Goal: Task Accomplishment & Management: Complete application form

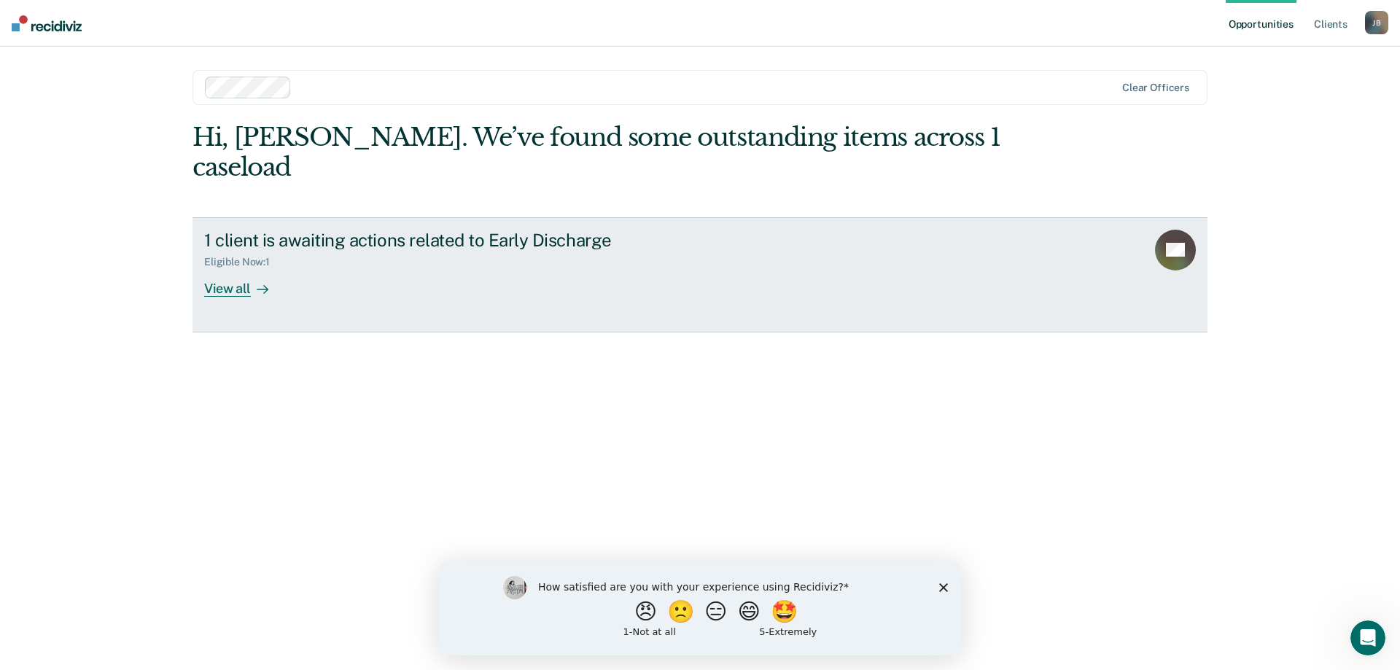
click at [237, 268] on div "View all" at bounding box center [245, 282] width 82 height 28
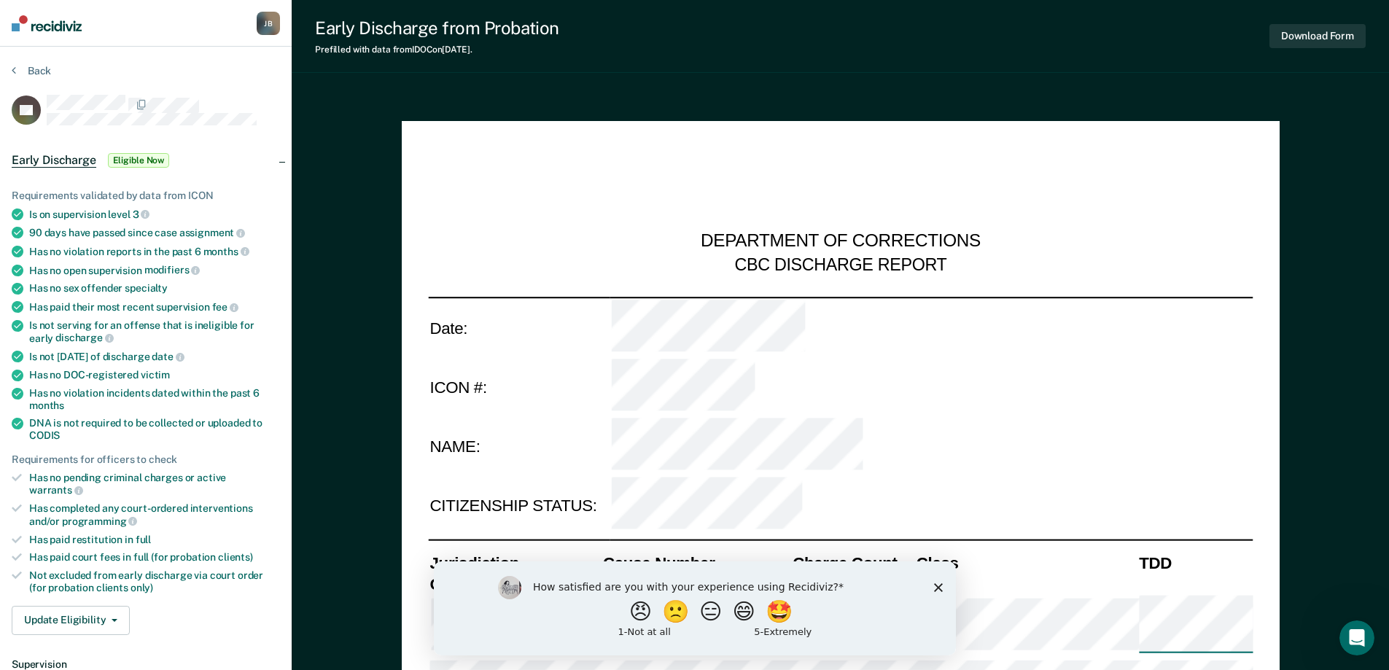
click at [941, 586] on icon "Close survey" at bounding box center [938, 587] width 9 height 9
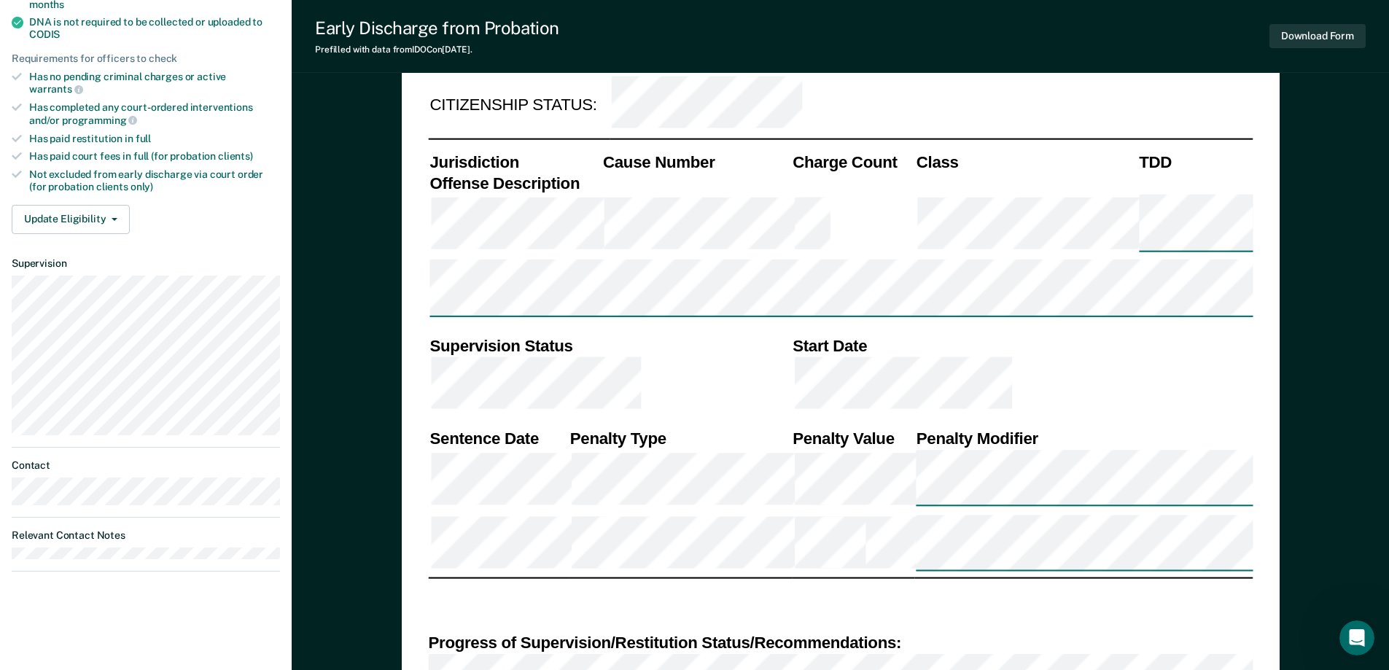
scroll to position [402, 0]
click at [15, 72] on icon at bounding box center [17, 76] width 10 height 10
click at [117, 206] on button "Update Eligibility" at bounding box center [71, 218] width 118 height 29
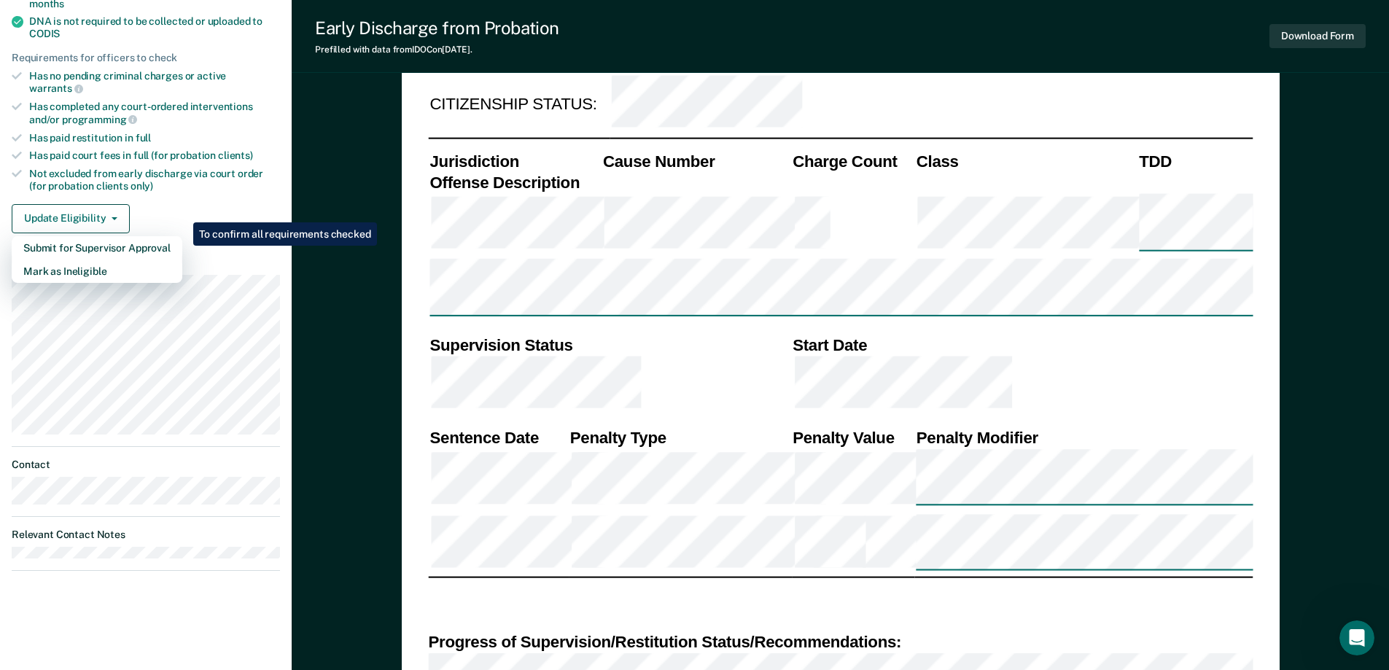
click at [185, 204] on div "Update Eligibility Submit for Supervisor Approval [PERSON_NAME] as Ineligible" at bounding box center [146, 218] width 268 height 29
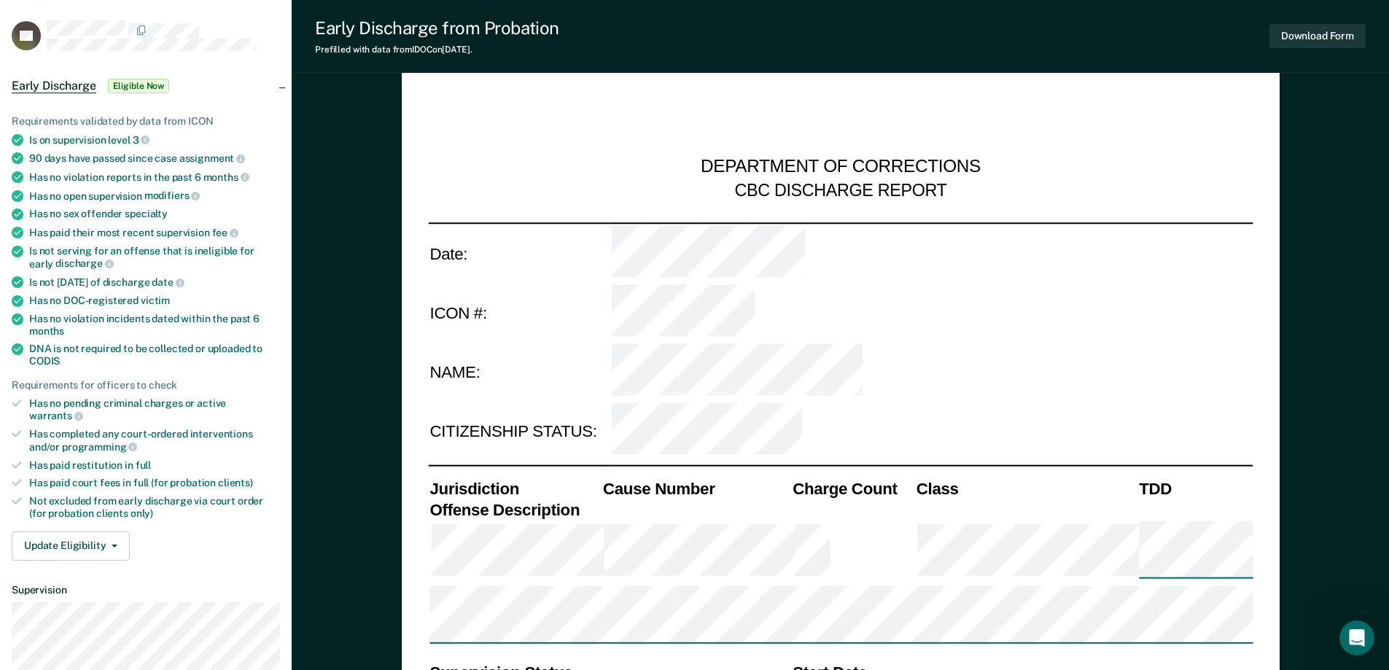
scroll to position [73, 0]
click at [36, 86] on span "Early Discharge" at bounding box center [54, 87] width 85 height 15
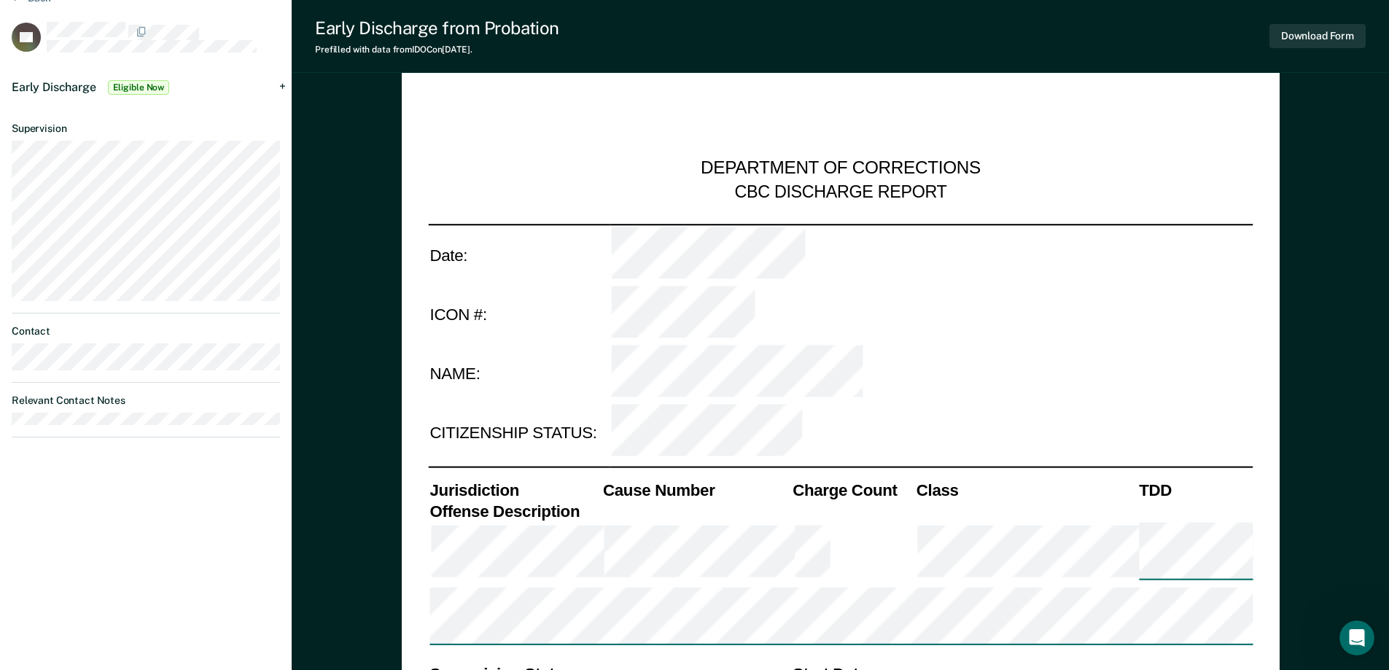
click at [36, 86] on span "Early Discharge" at bounding box center [54, 87] width 85 height 14
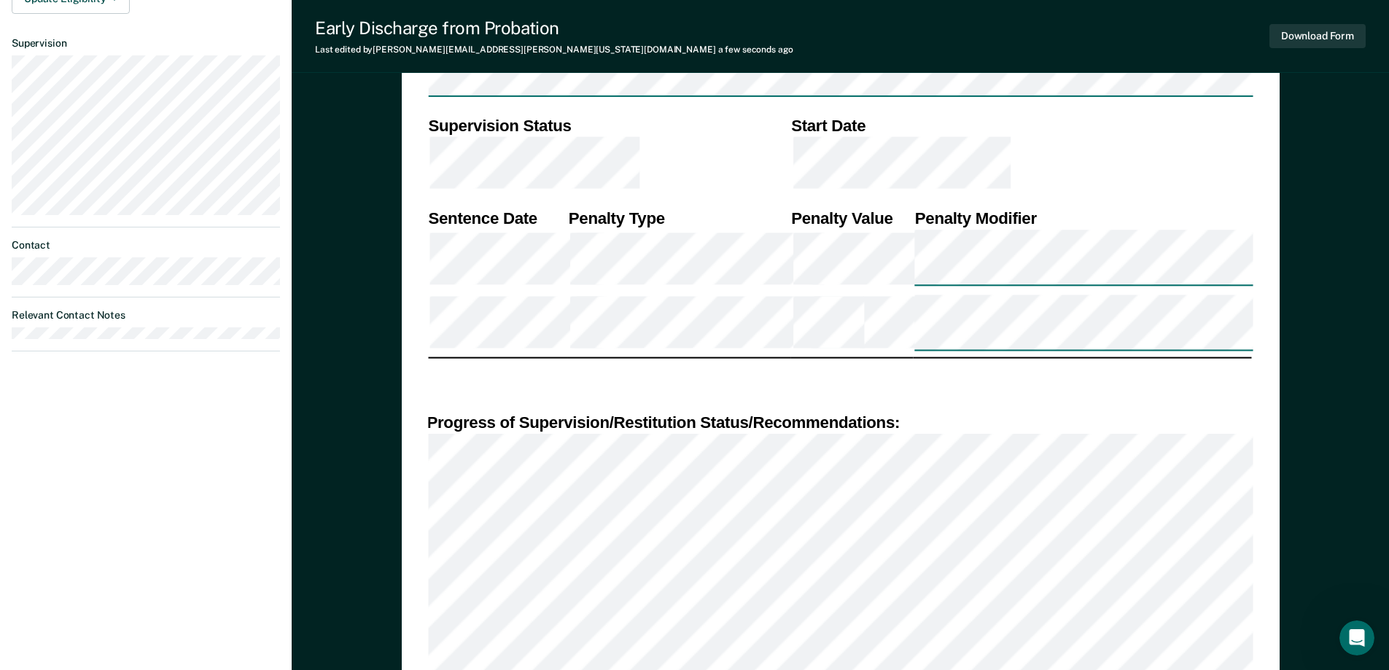
scroll to position [729, 0]
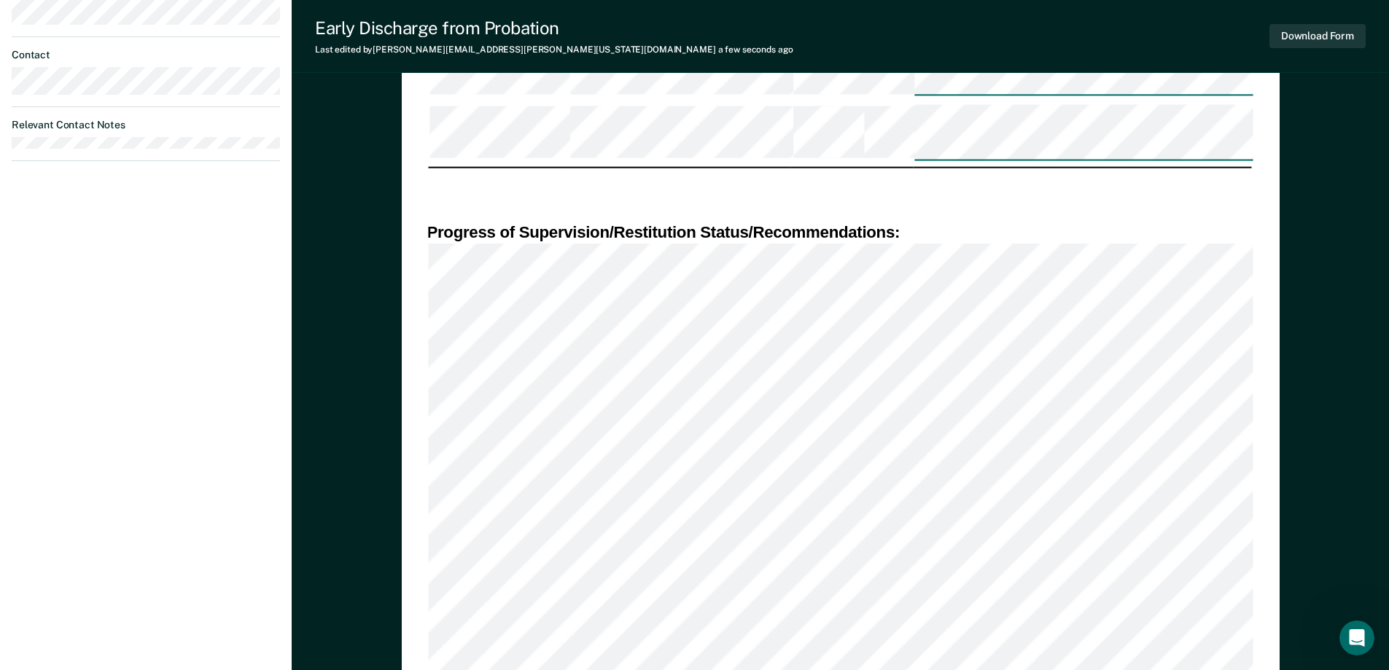
scroll to position [802, 0]
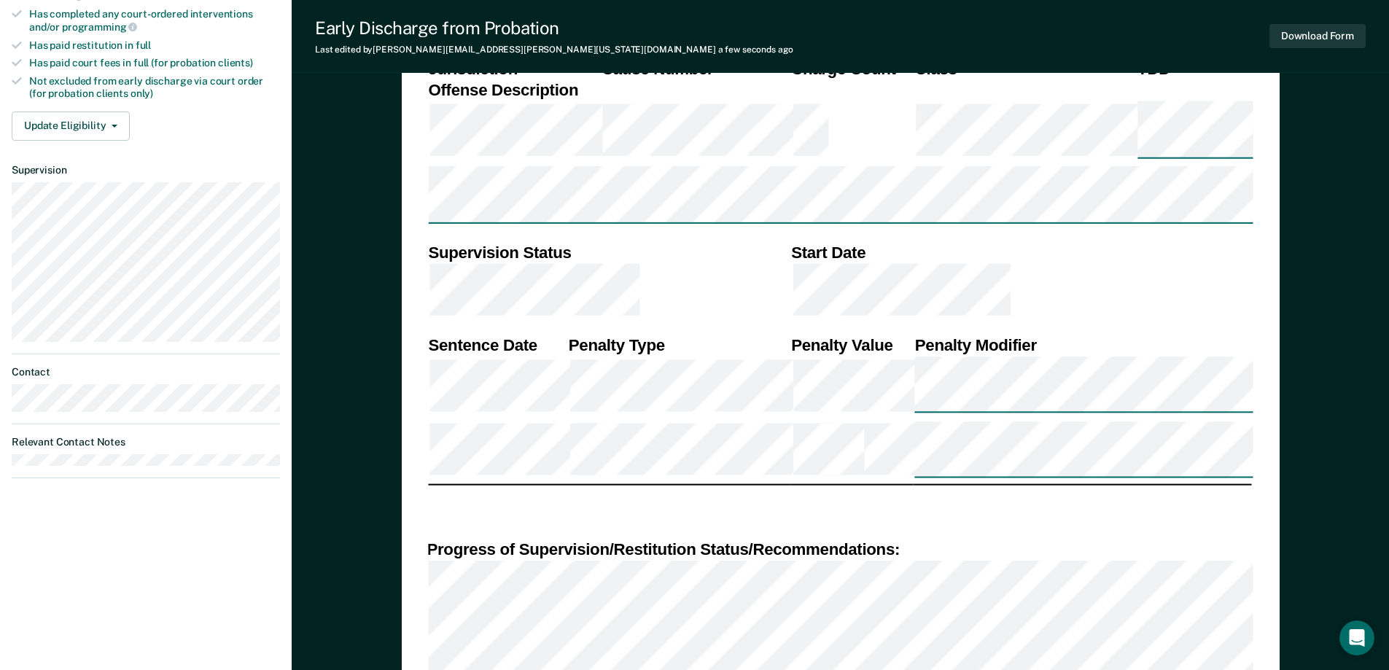
scroll to position [511, 0]
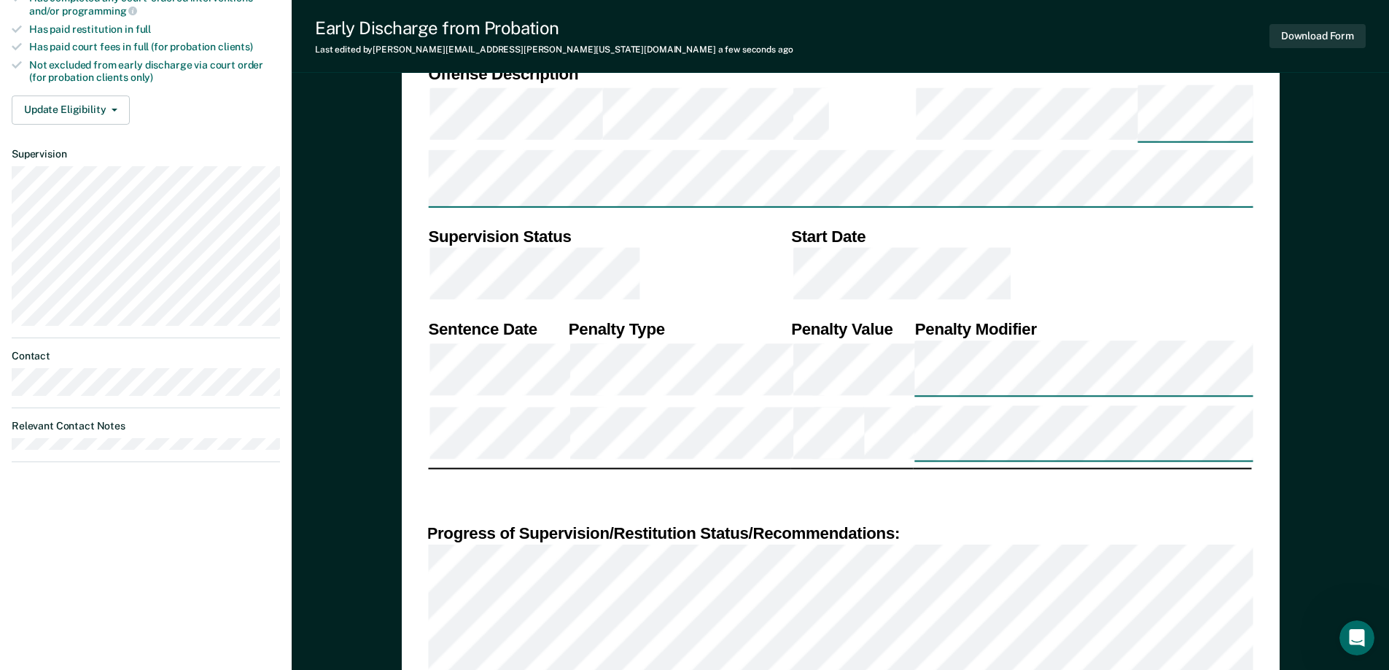
click at [423, 289] on div "DEPARTMENT OF CORRECTIONS CBC DISCHARGE REPORT Date: ICON #: NAME: CITIZENSHIP …" at bounding box center [841, 537] width 878 height 1853
type textarea "x"
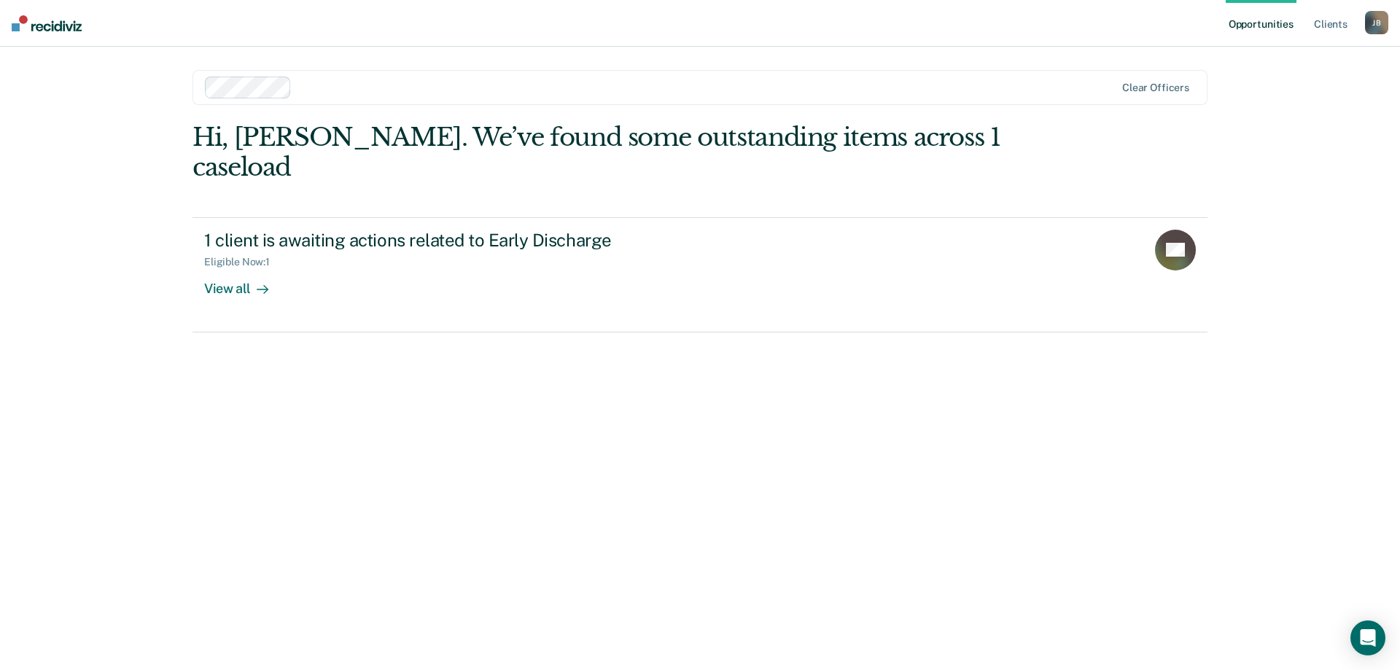
click at [1268, 23] on link "Opportunities" at bounding box center [1261, 23] width 71 height 47
click at [1371, 31] on div "J B" at bounding box center [1376, 22] width 23 height 23
click at [1370, 77] on icon at bounding box center [1371, 78] width 9 height 9
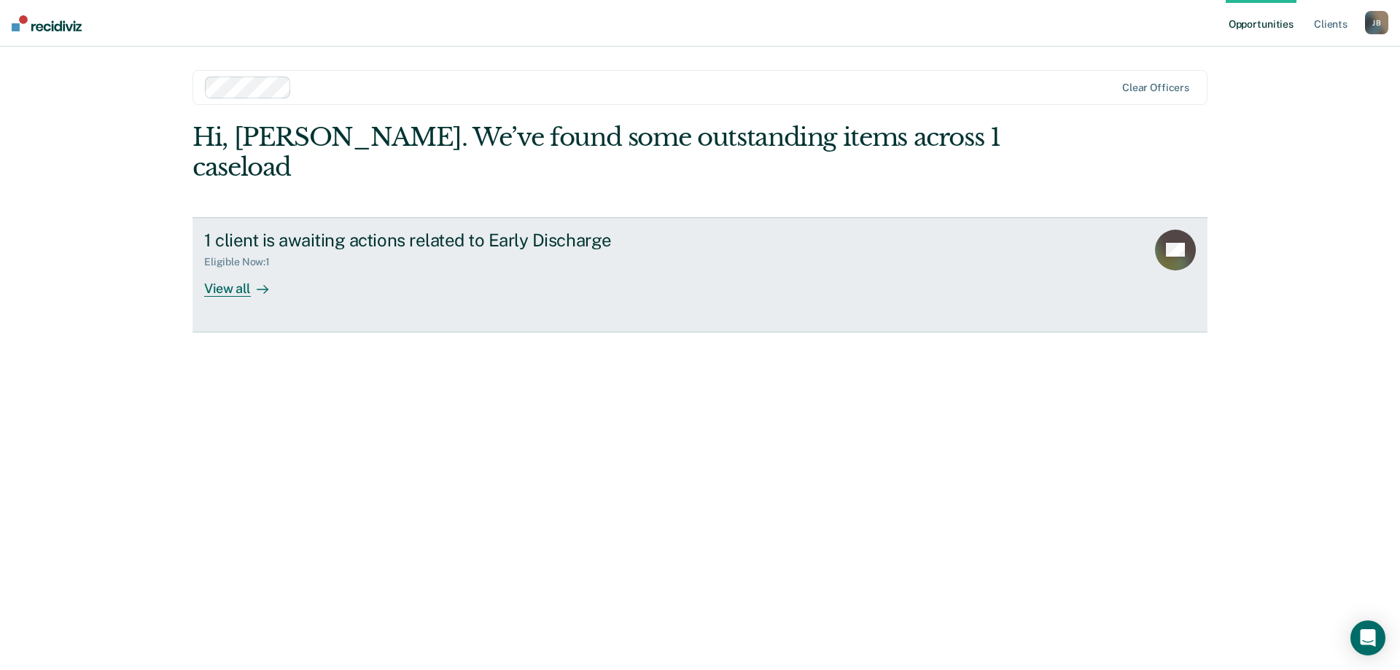
click at [229, 268] on div "View all" at bounding box center [245, 282] width 82 height 28
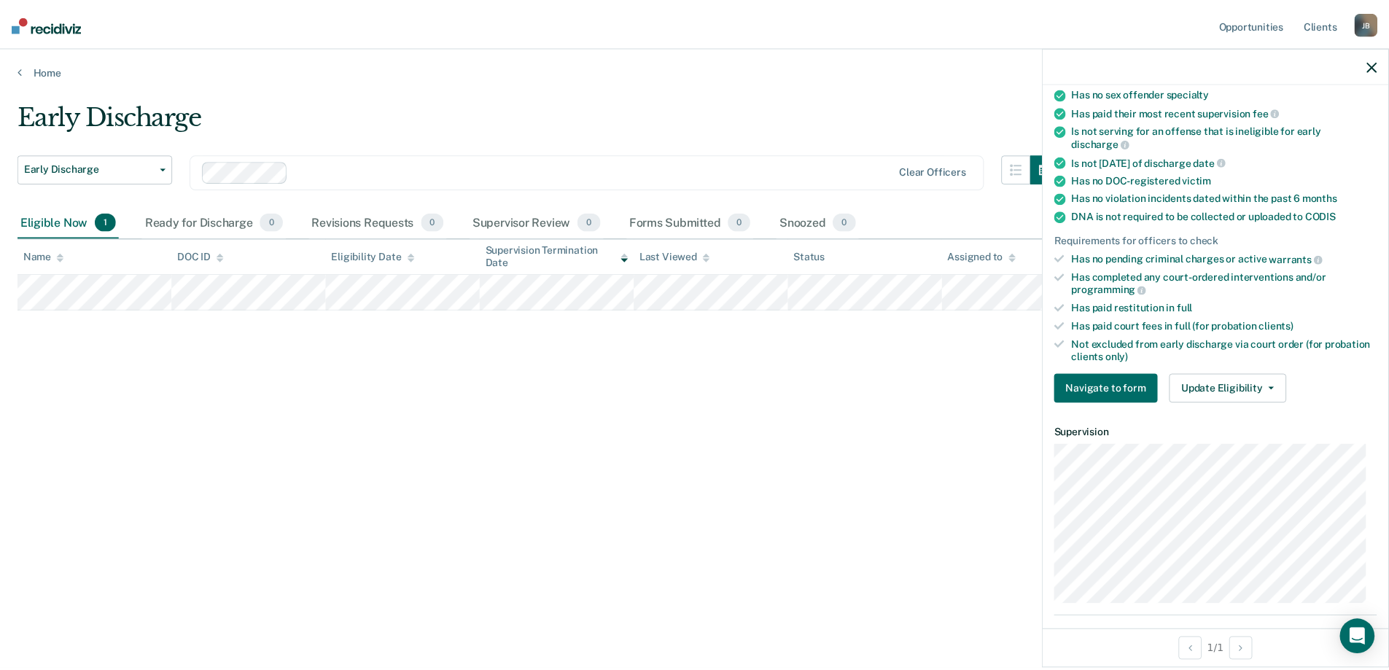
scroll to position [219, 0]
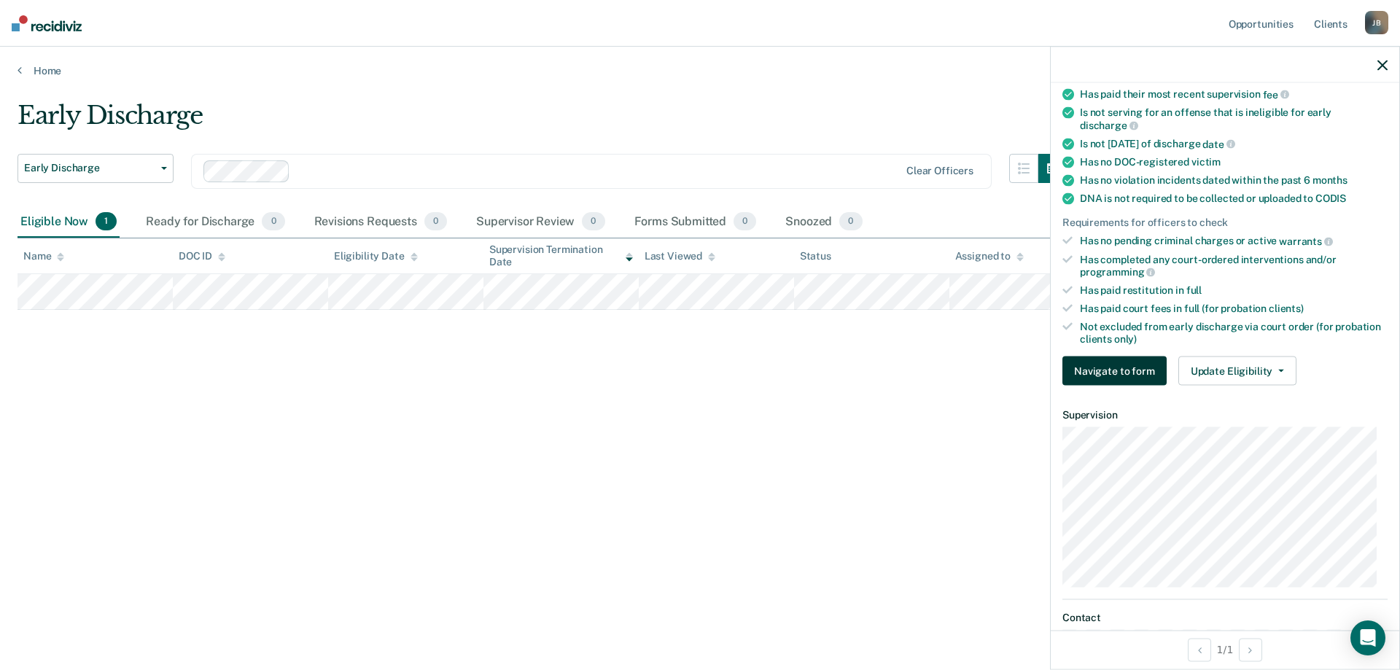
click at [1109, 373] on button "Navigate to form" at bounding box center [1115, 371] width 104 height 29
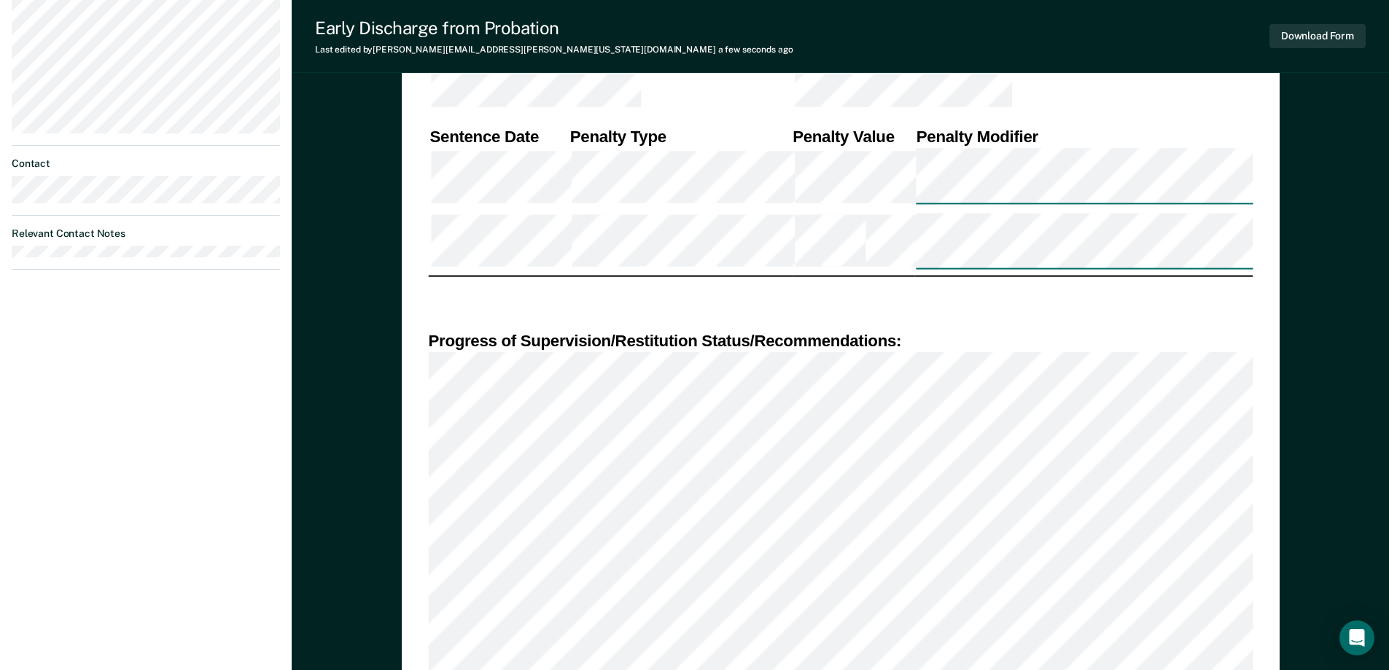
scroll to position [729, 0]
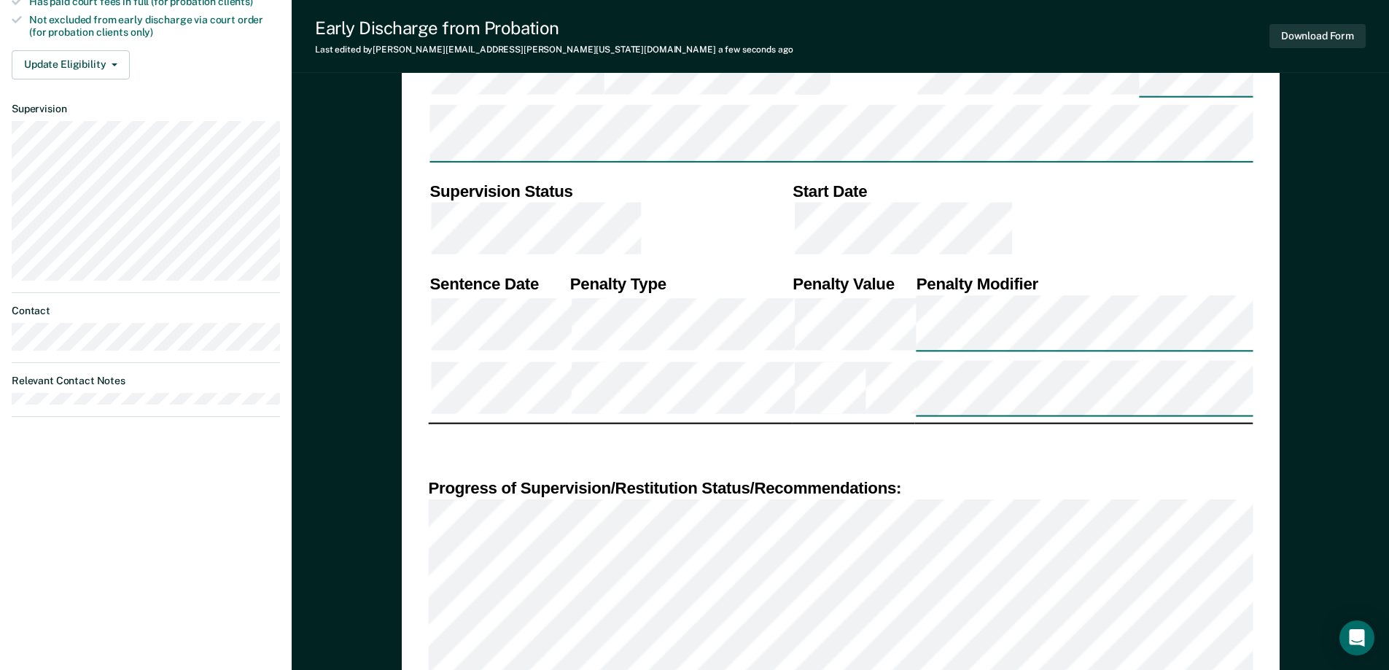
scroll to position [438, 0]
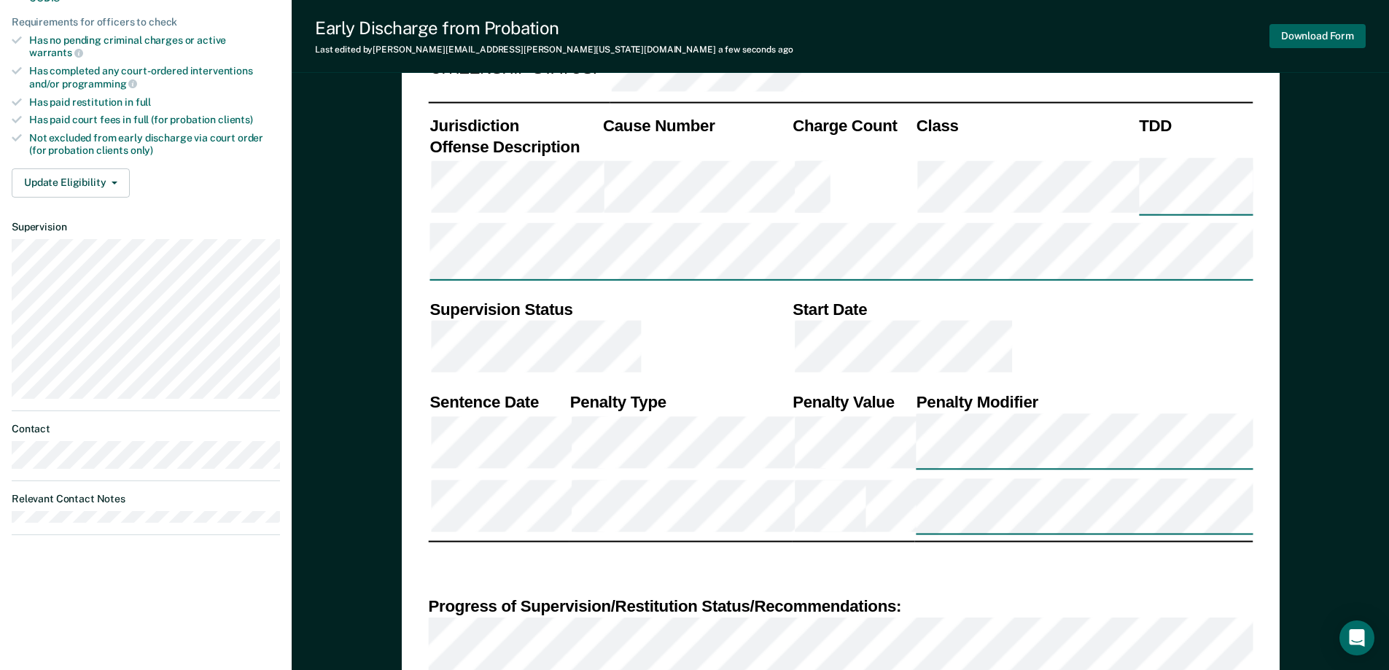
click at [1329, 38] on button "Download Form" at bounding box center [1318, 36] width 96 height 24
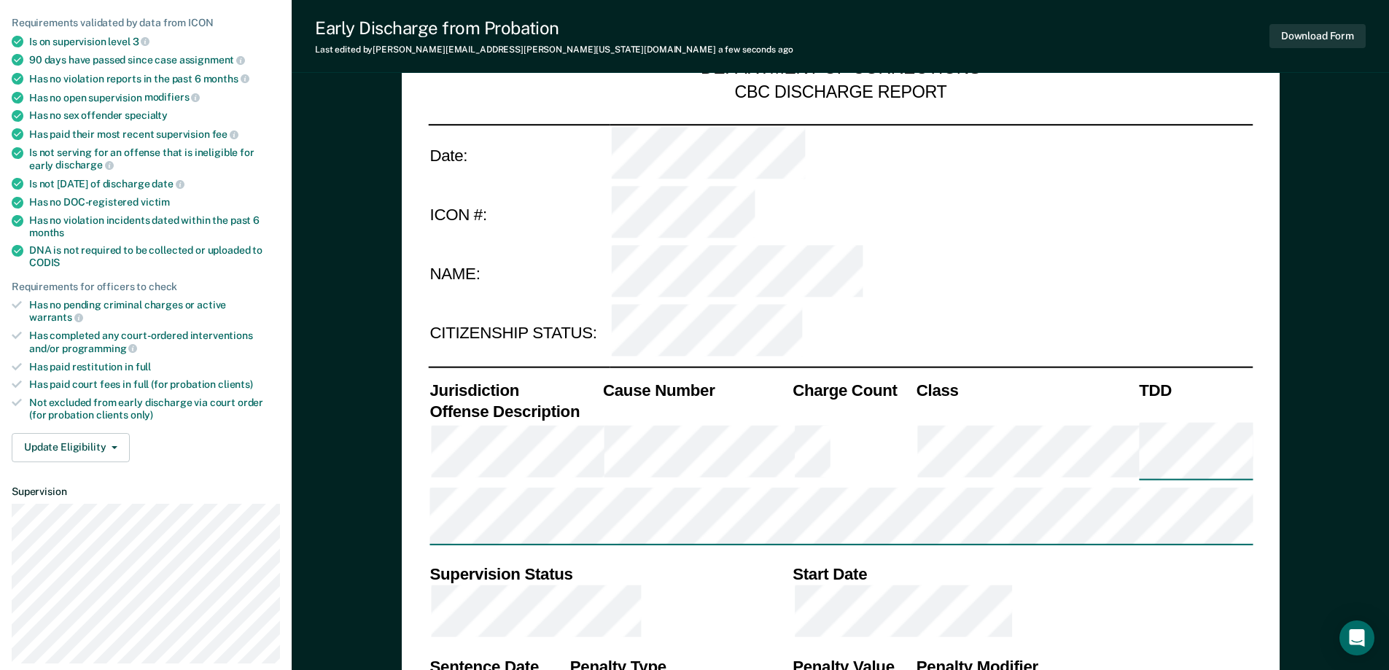
scroll to position [73, 0]
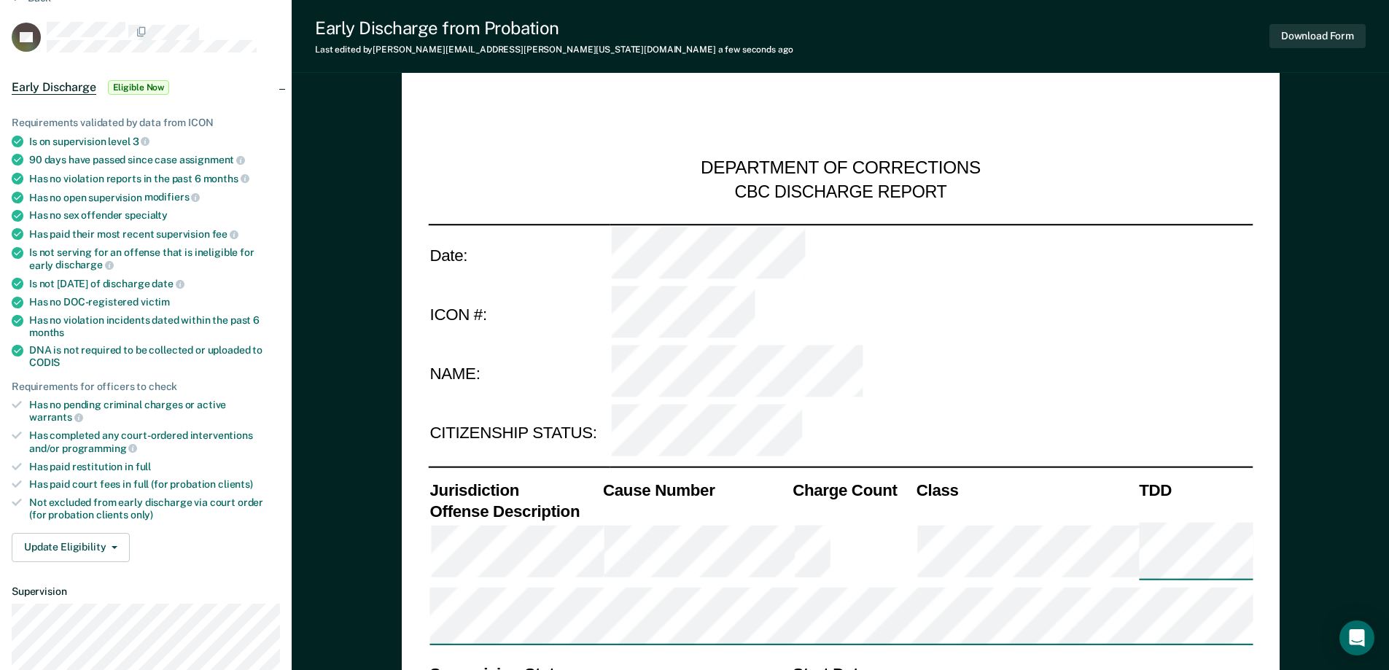
type textarea "x"
click at [178, 88] on span "Discharge Form Review" at bounding box center [161, 87] width 106 height 15
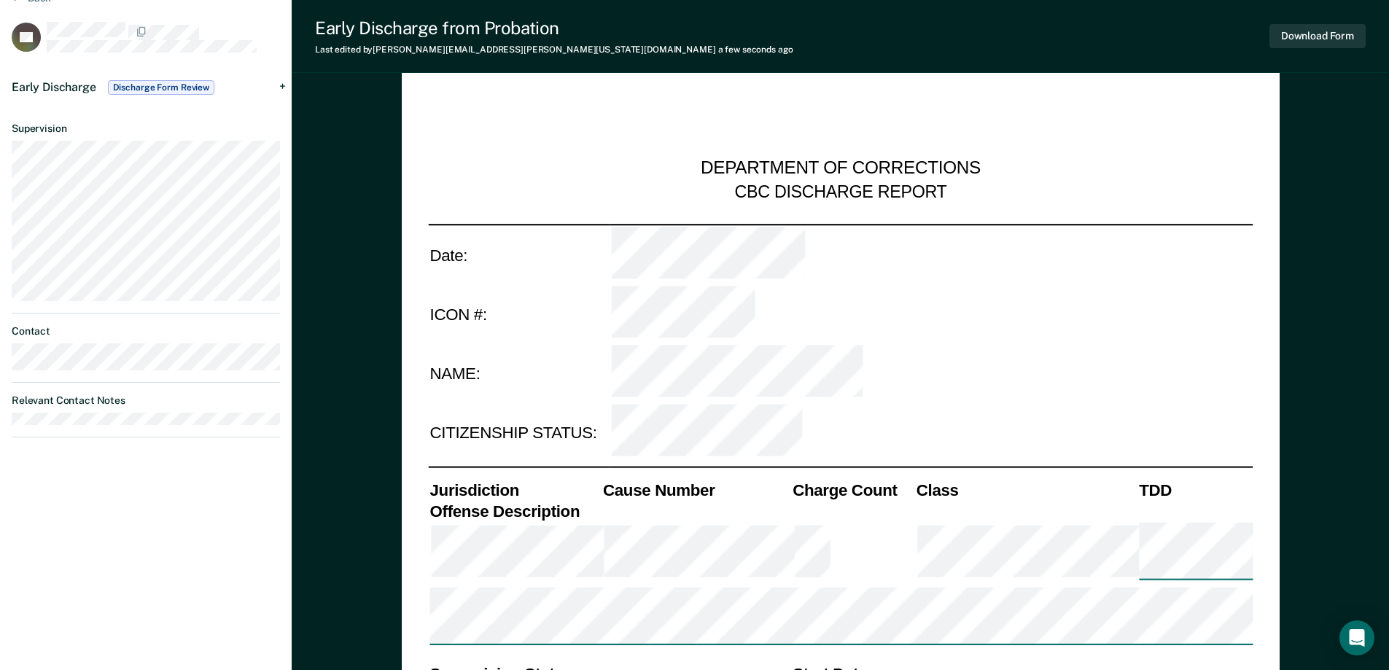
click at [284, 86] on div "Early Discharge Discharge Form Review" at bounding box center [146, 87] width 292 height 47
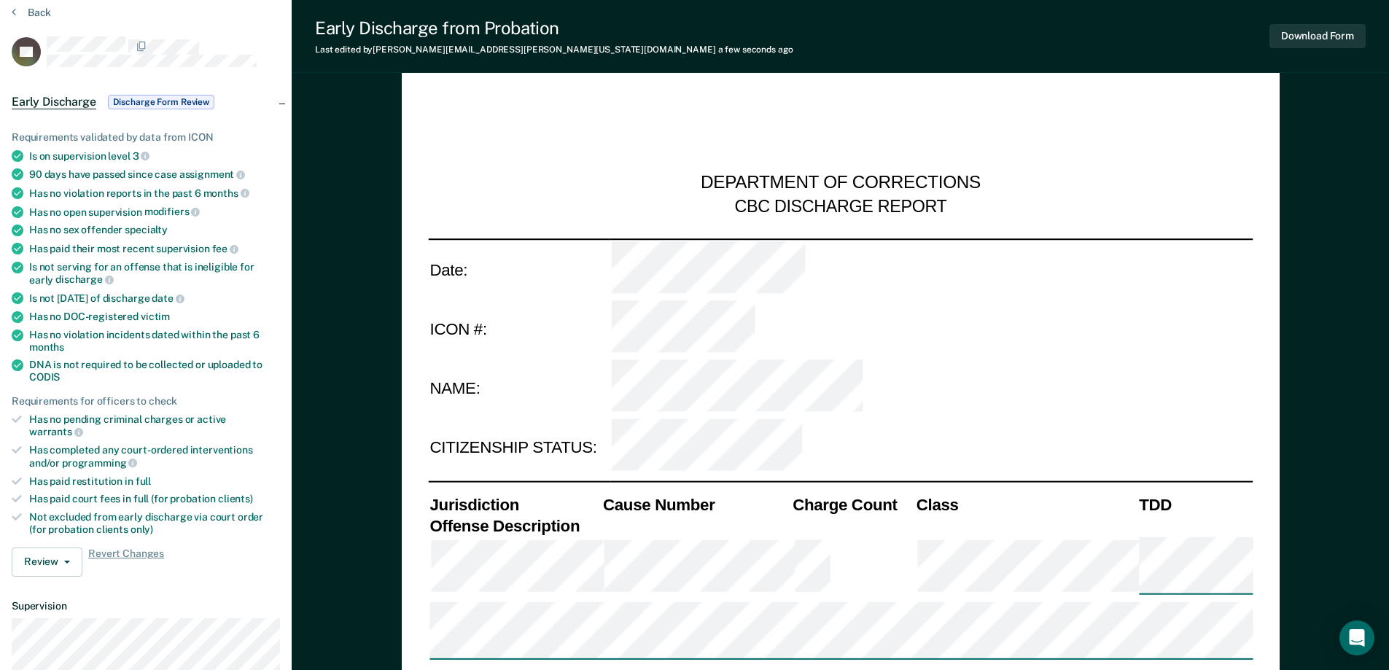
scroll to position [0, 0]
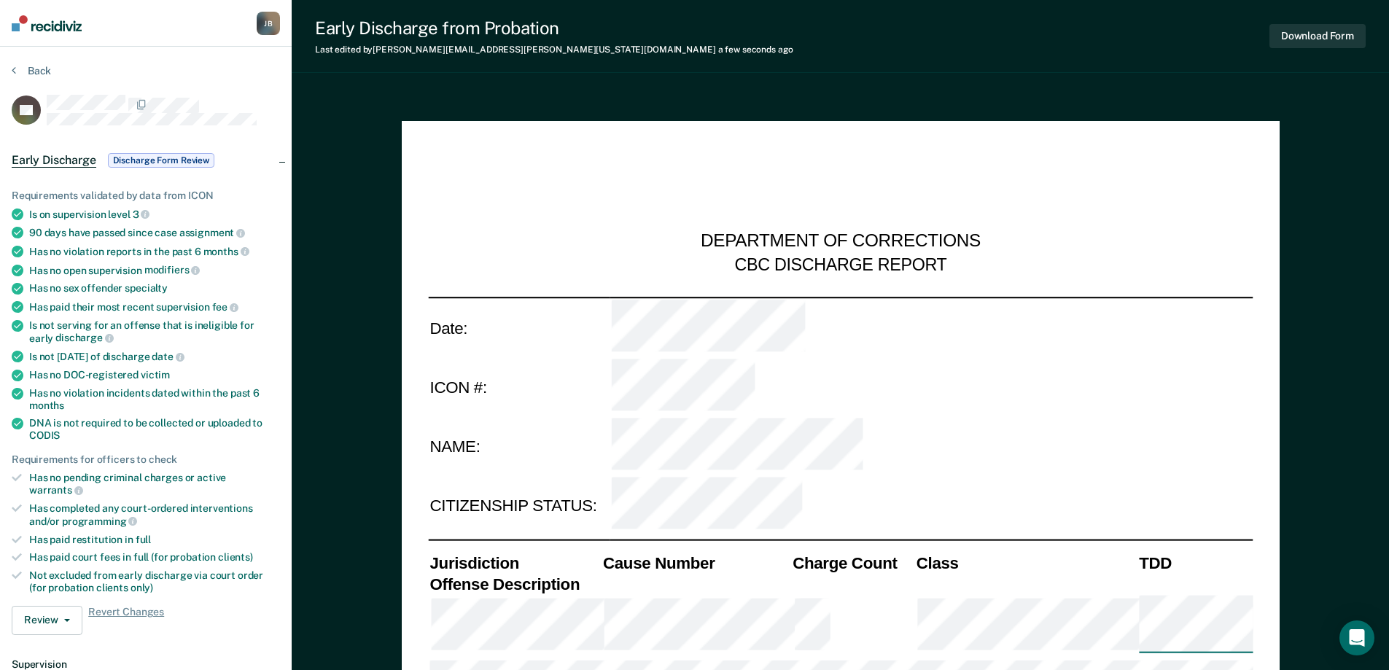
click at [39, 63] on section "Back KP Early Discharge Discharge Form Review Requirements validated by data fr…" at bounding box center [146, 524] width 292 height 955
click at [36, 71] on button "Back" at bounding box center [31, 70] width 39 height 13
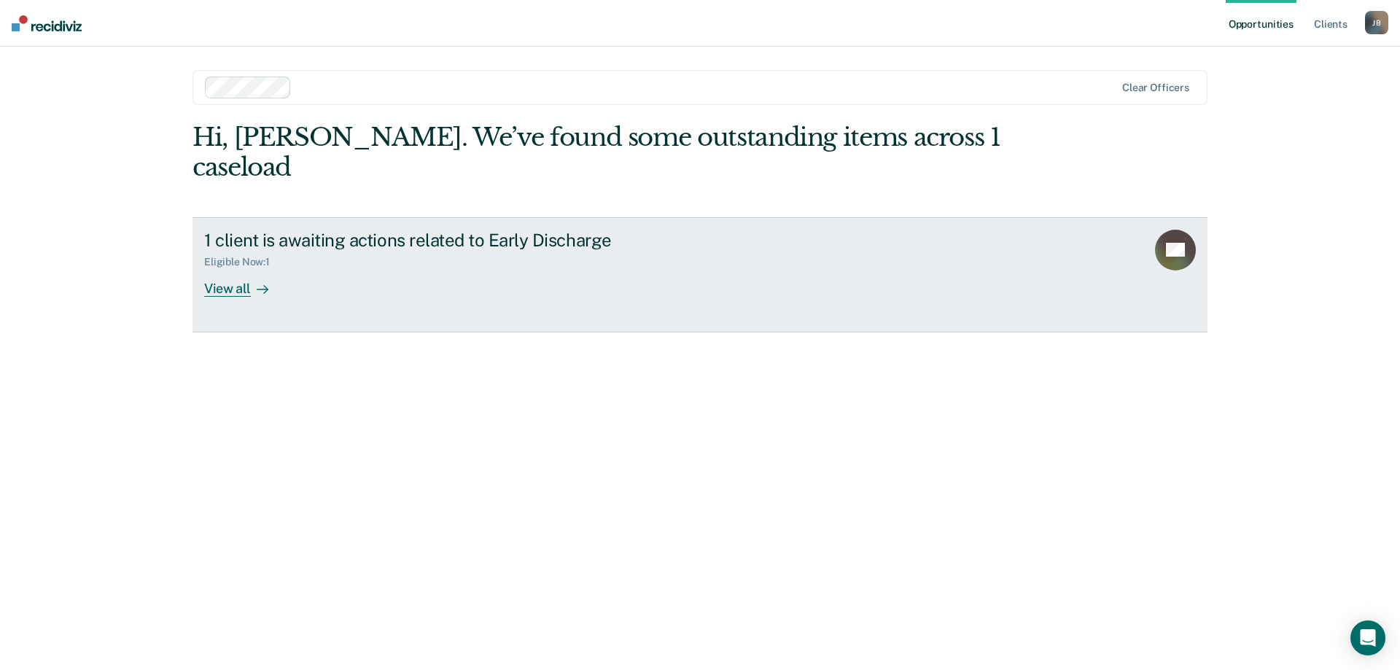
click at [225, 268] on div "View all" at bounding box center [245, 282] width 82 height 28
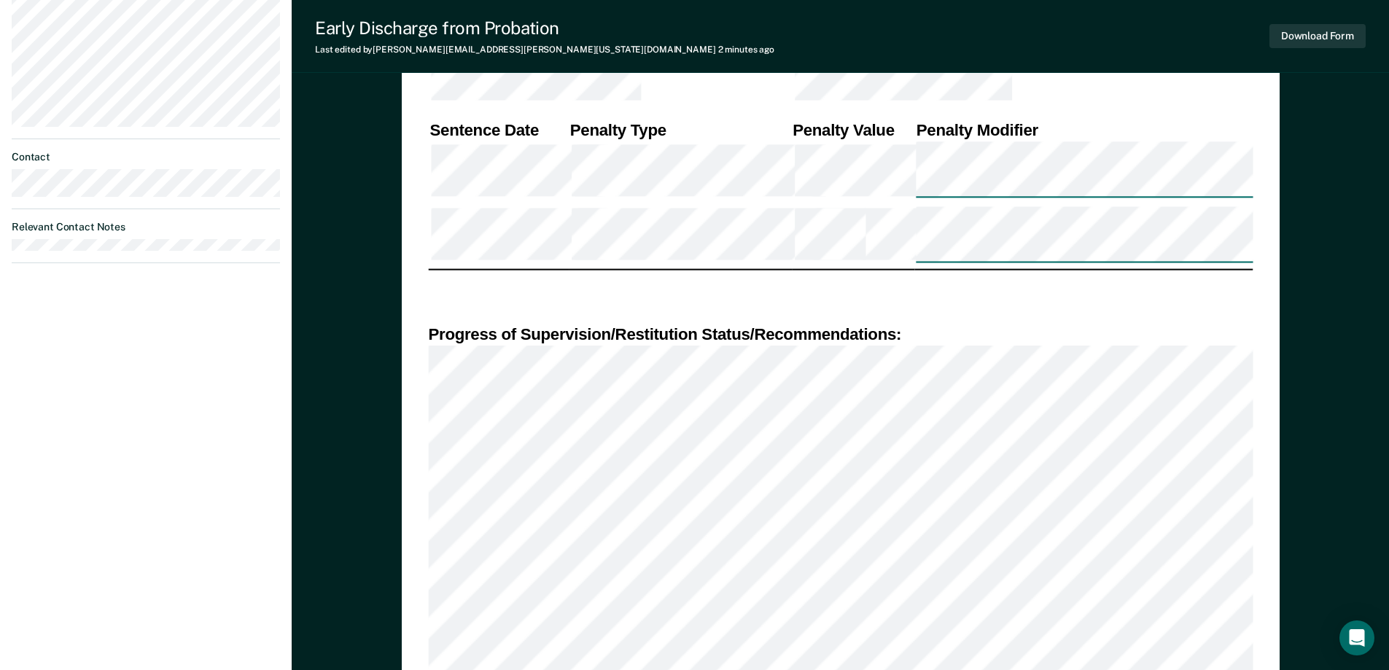
scroll to position [802, 0]
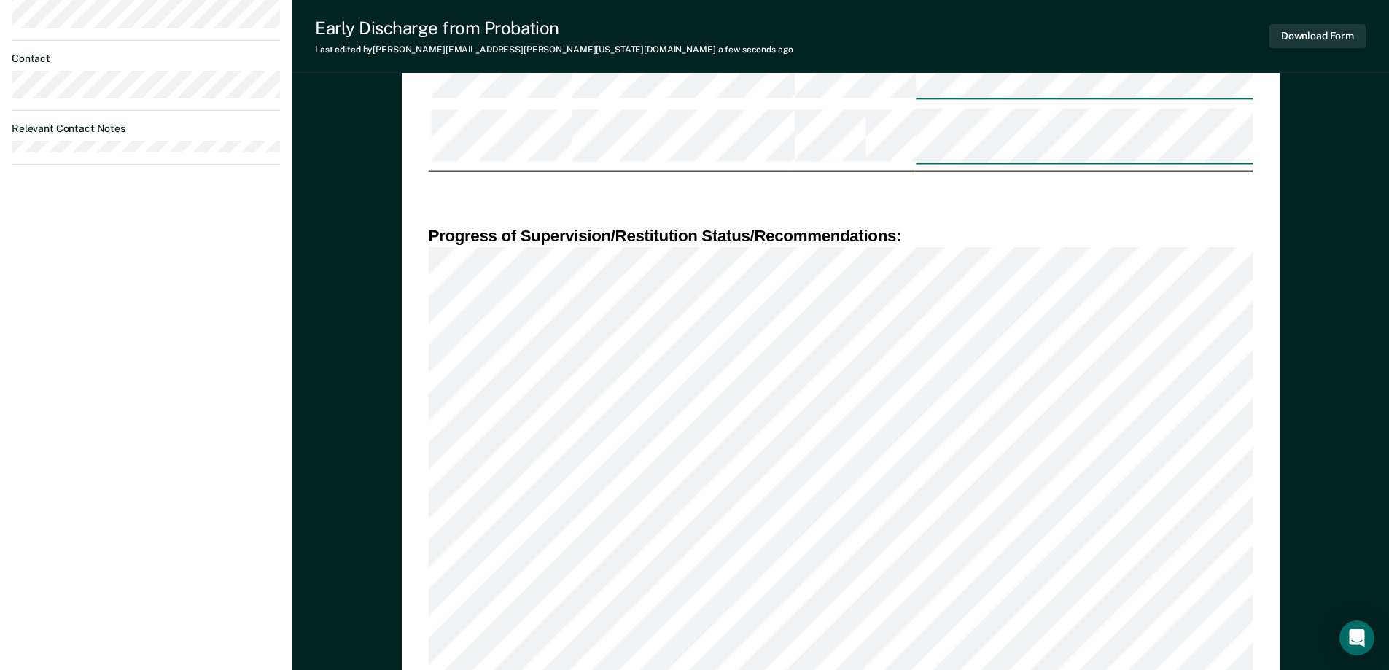
scroll to position [735, 0]
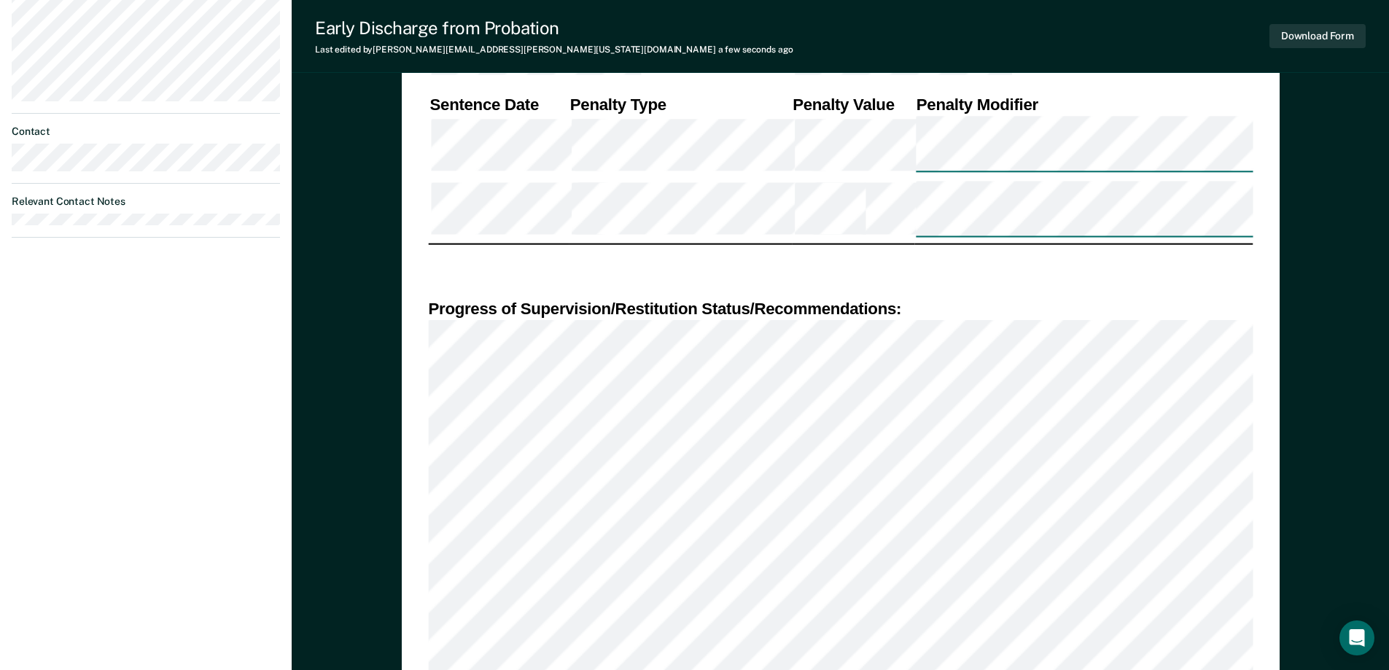
click at [1360, 641] on icon "Open Intercom Messenger" at bounding box center [1357, 638] width 19 height 19
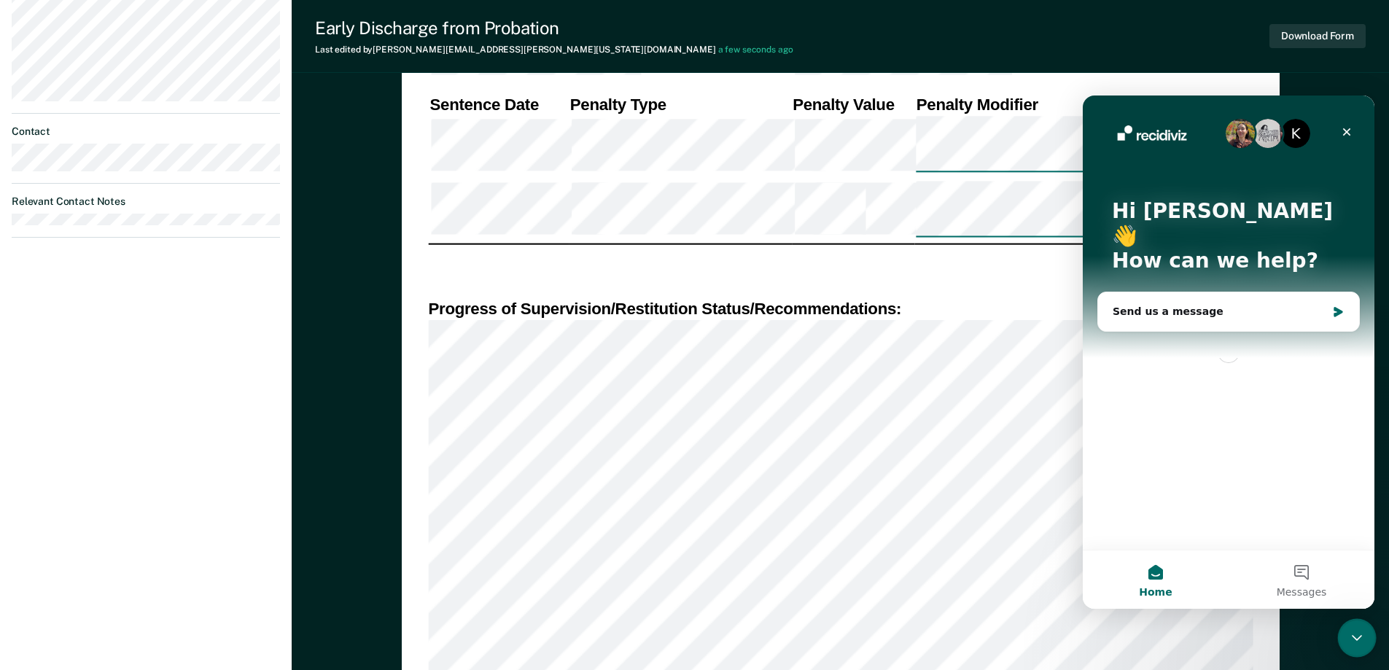
scroll to position [0, 0]
click at [1347, 133] on icon "Close" at bounding box center [1347, 132] width 12 height 12
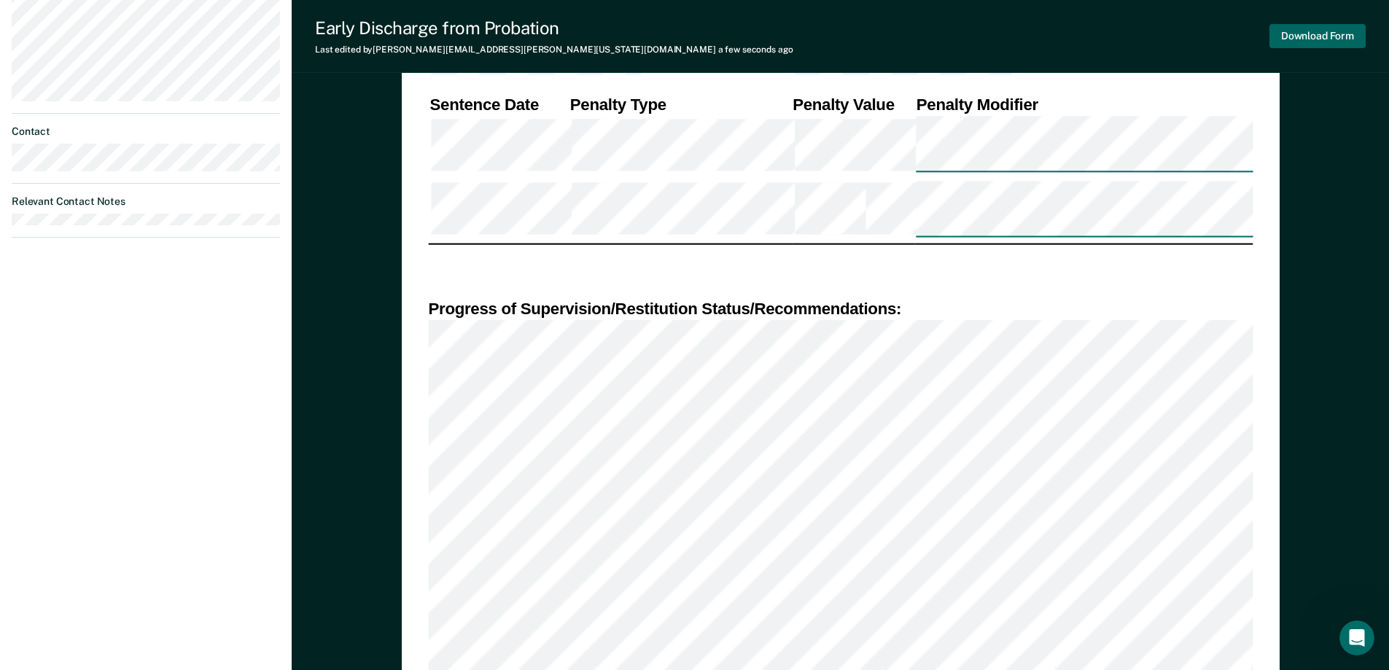
click at [1330, 39] on button "Download Form" at bounding box center [1318, 36] width 96 height 24
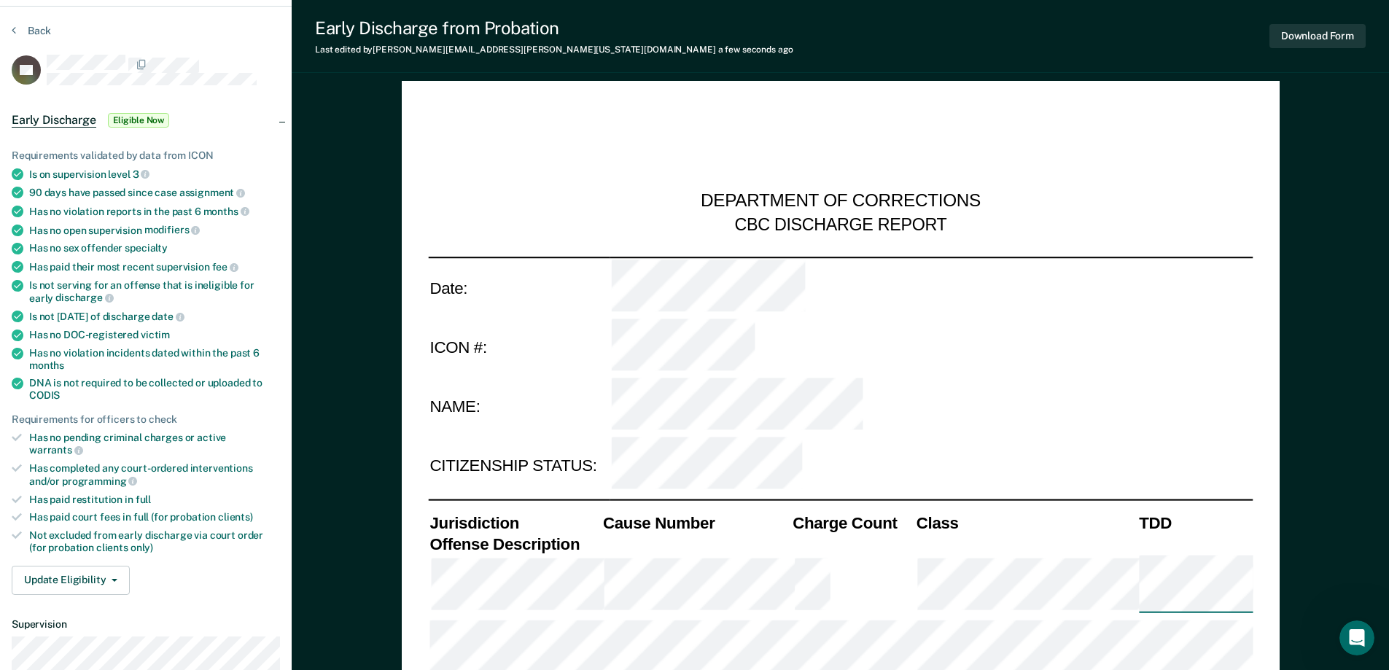
scroll to position [73, 0]
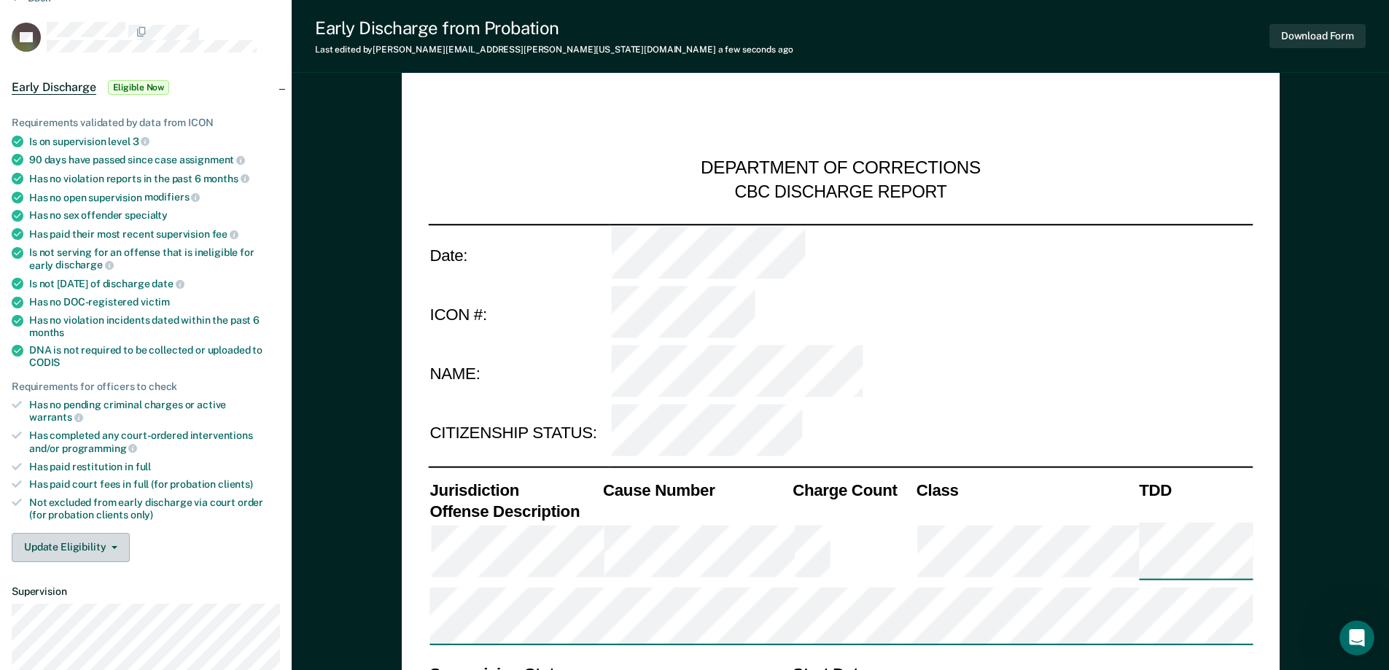
click at [94, 539] on button "Update Eligibility" at bounding box center [71, 547] width 118 height 29
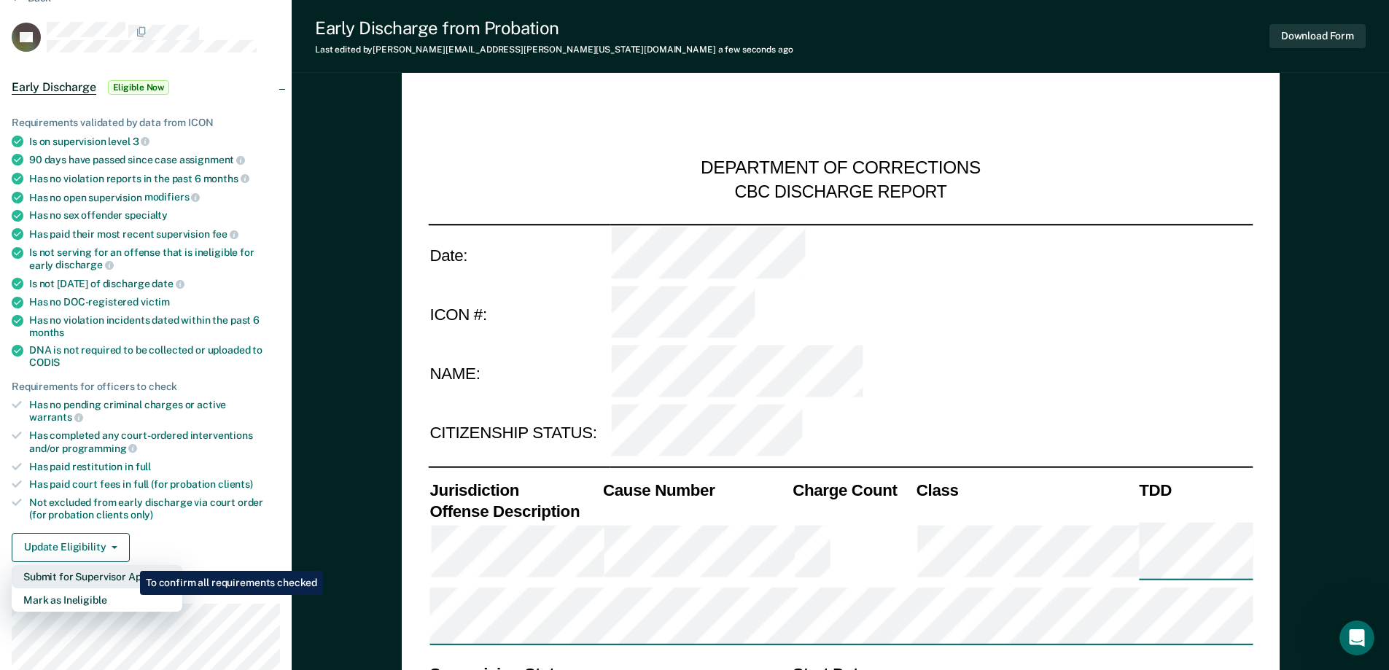
click at [129, 565] on button "Submit for Supervisor Approval" at bounding box center [97, 576] width 171 height 23
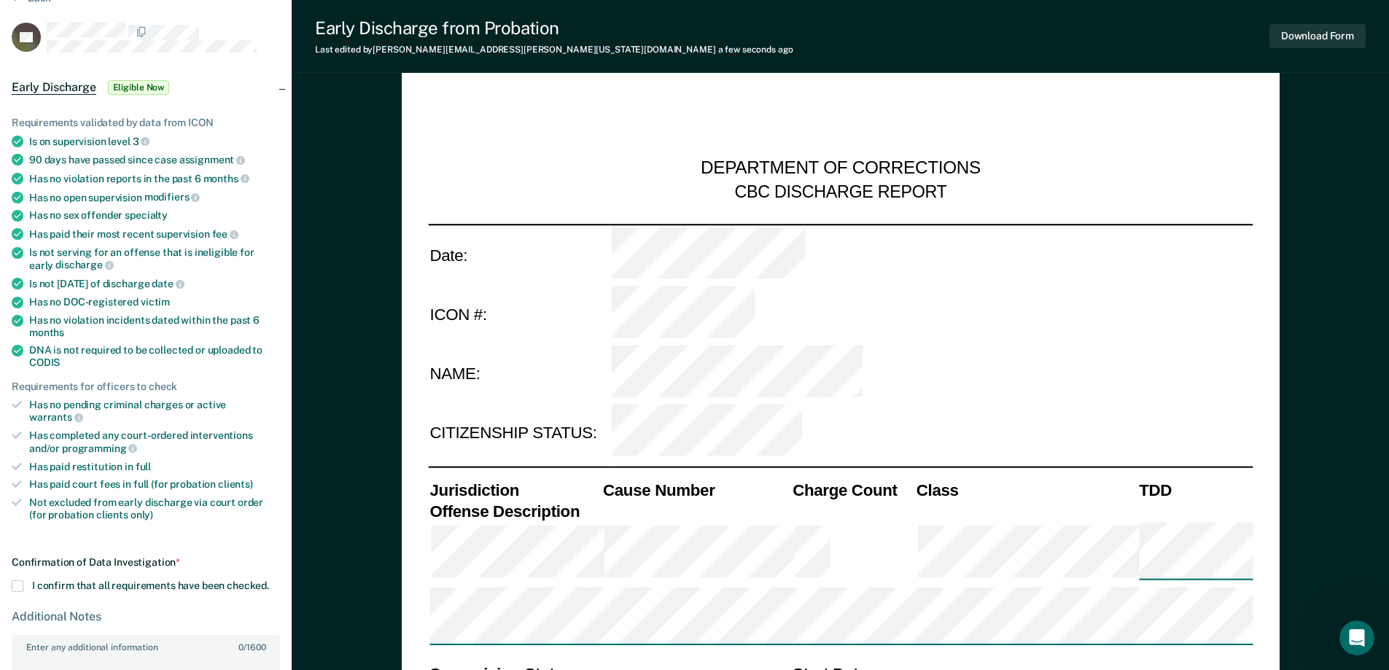
click at [14, 581] on span at bounding box center [18, 587] width 12 height 12
click at [269, 581] on input "I confirm that all requirements have been checked." at bounding box center [269, 581] width 0 height 0
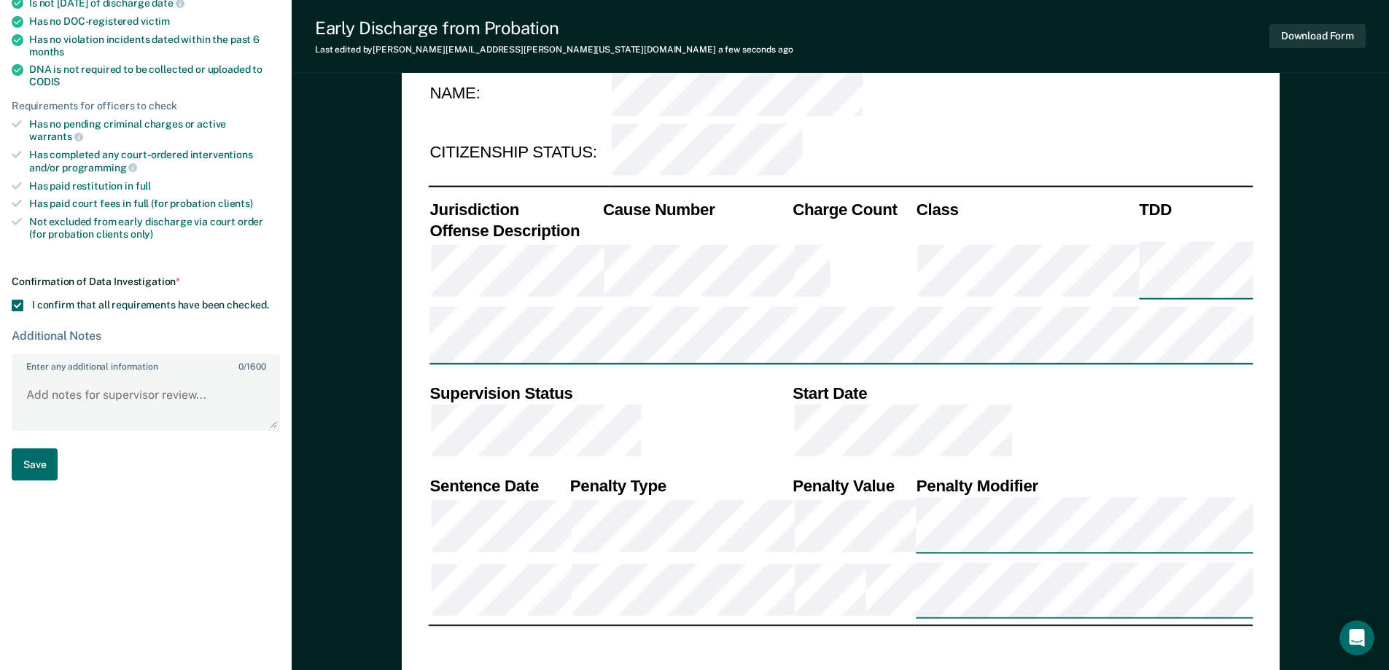
scroll to position [365, 0]
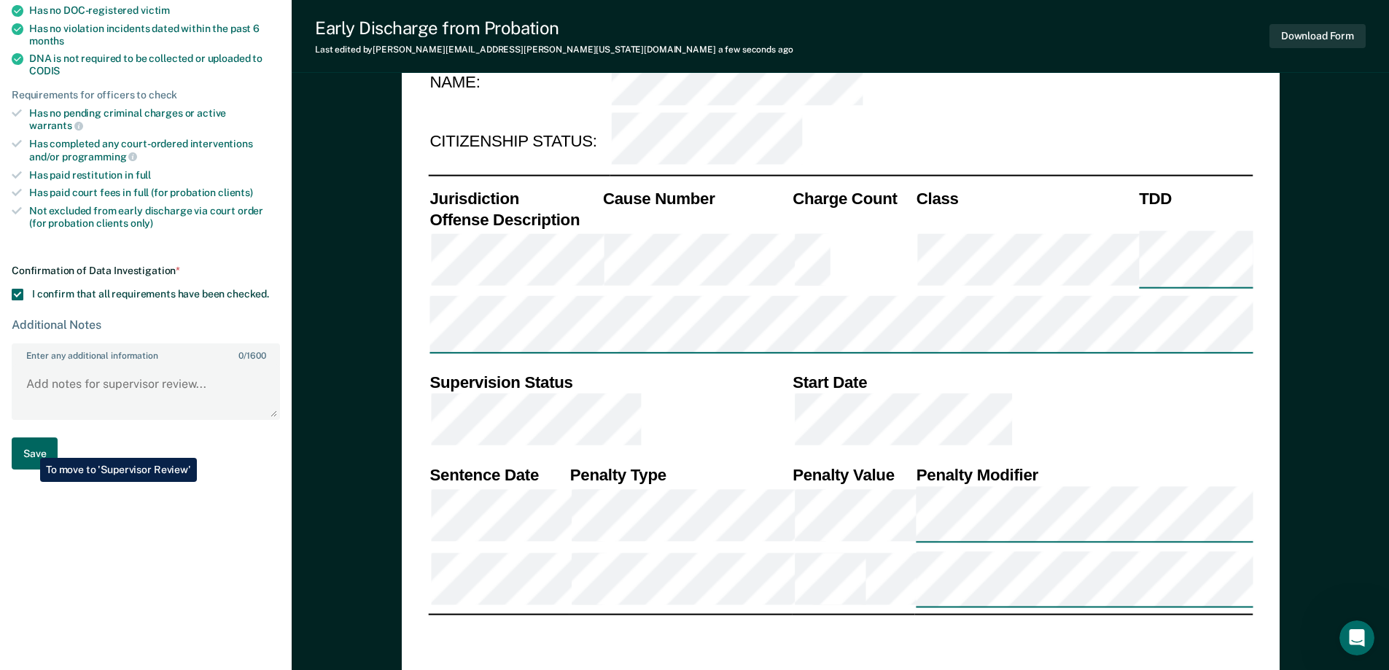
click at [29, 447] on button "Save" at bounding box center [35, 454] width 46 height 33
type textarea "x"
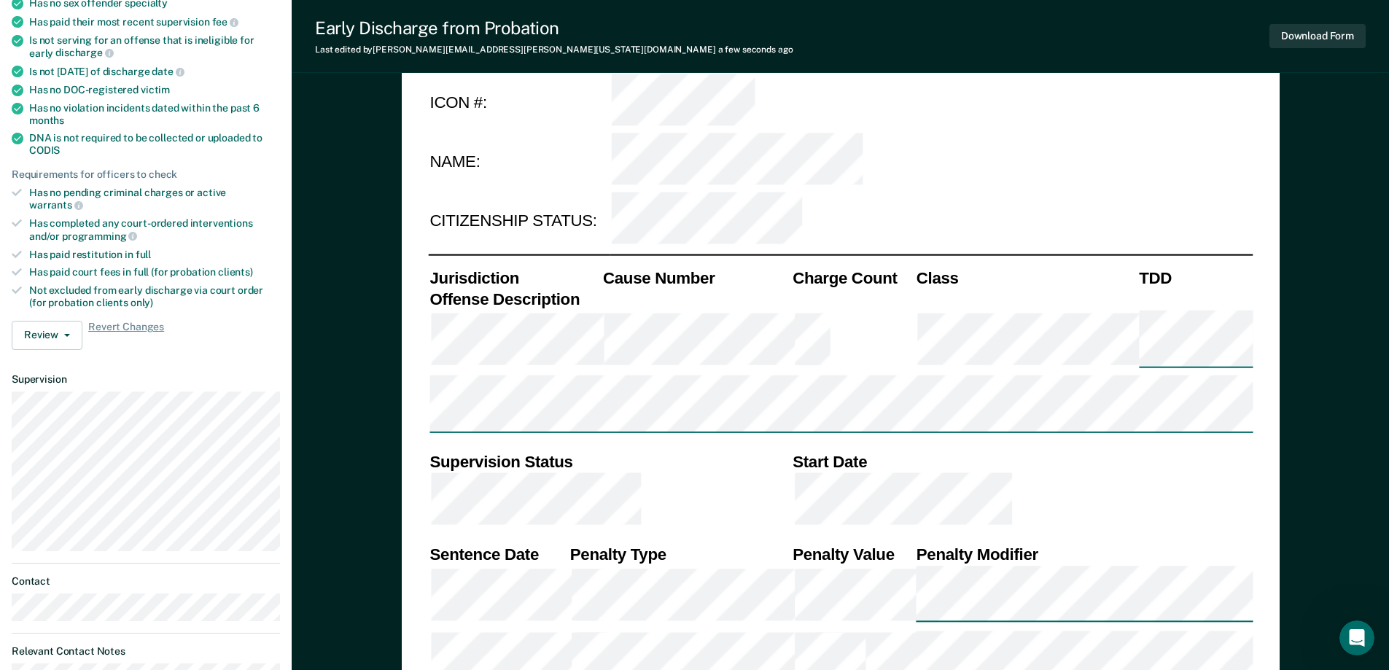
scroll to position [0, 0]
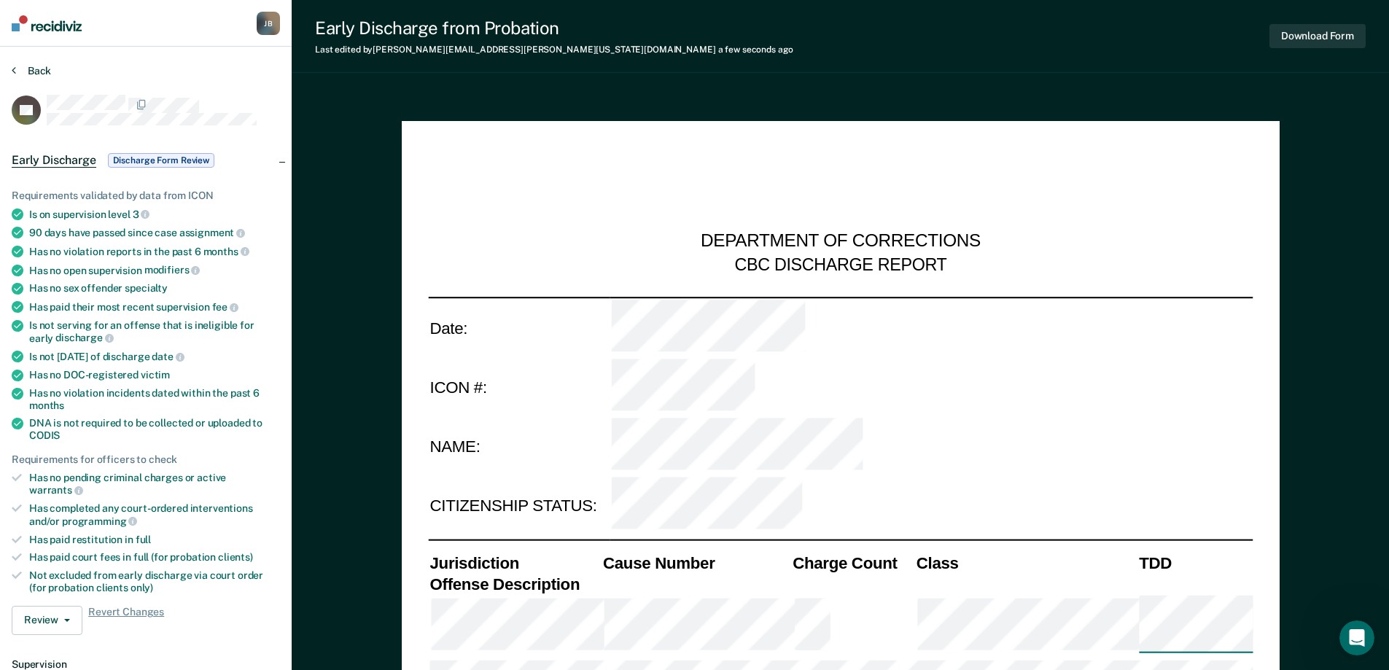
click at [18, 69] on button "Back" at bounding box center [31, 70] width 39 height 13
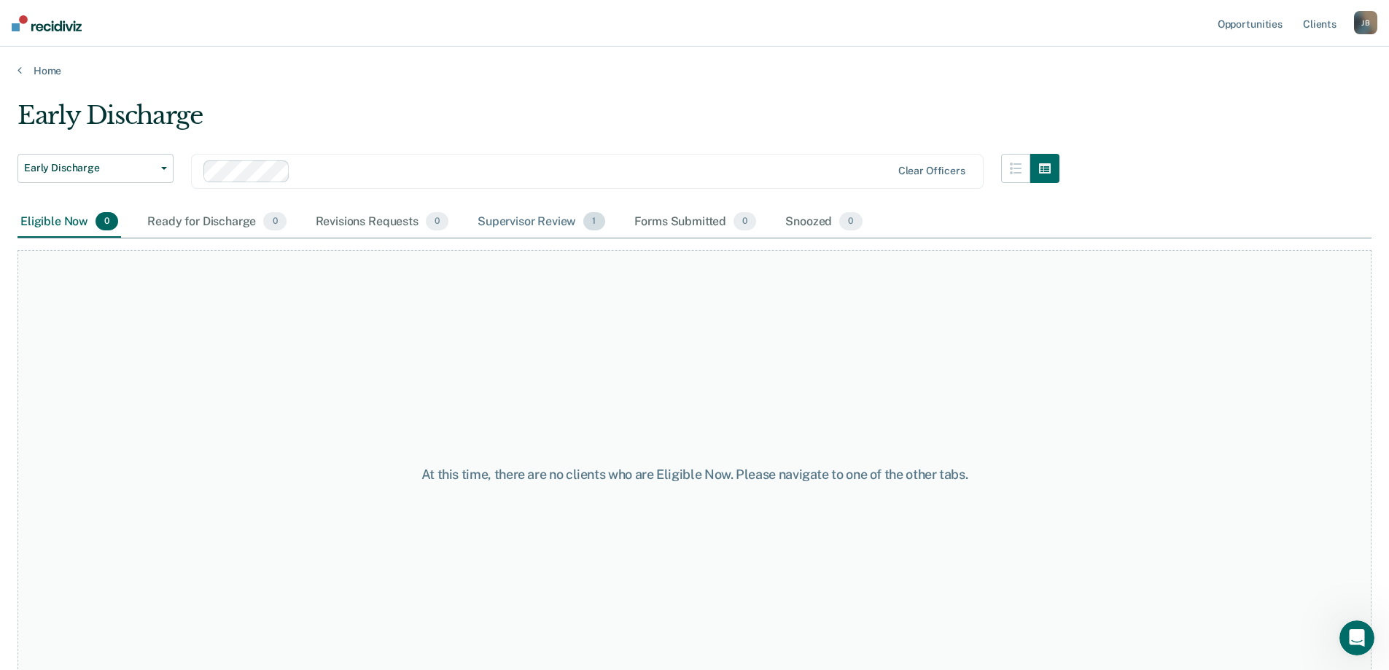
click at [535, 228] on div "Supervisor Review 1" at bounding box center [541, 222] width 133 height 32
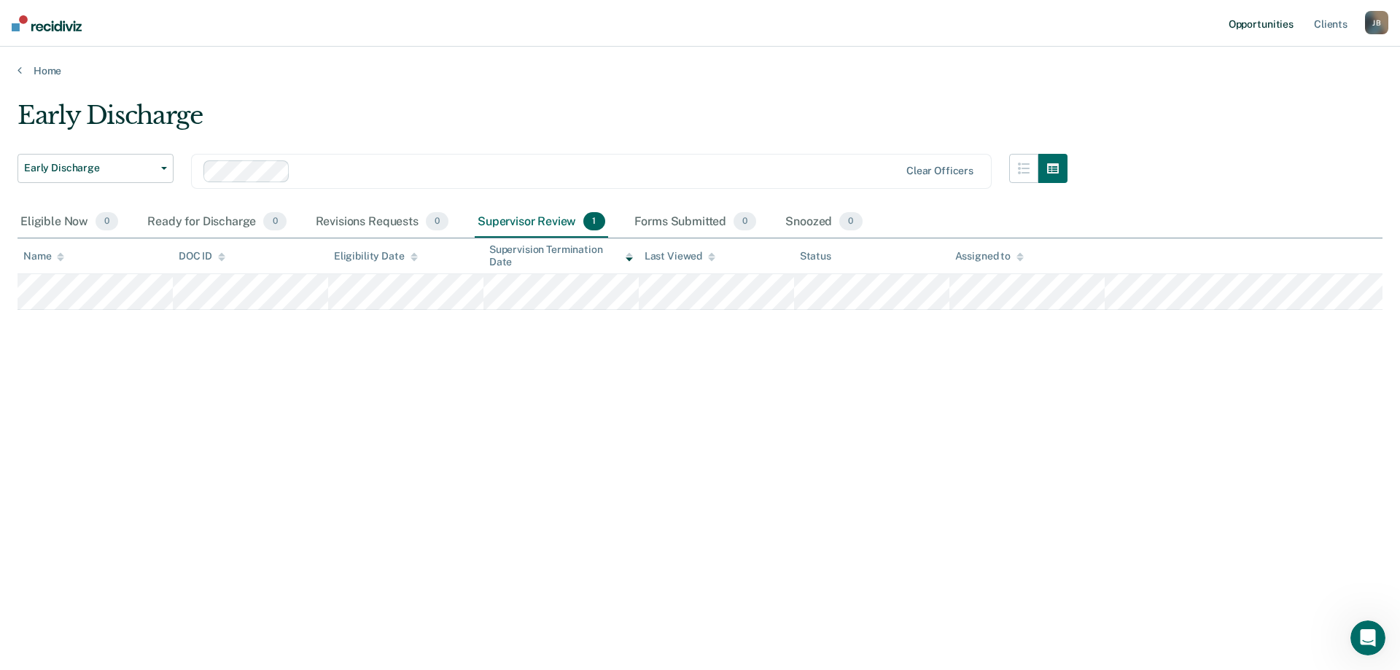
click at [1284, 24] on link "Opportunities" at bounding box center [1261, 23] width 71 height 47
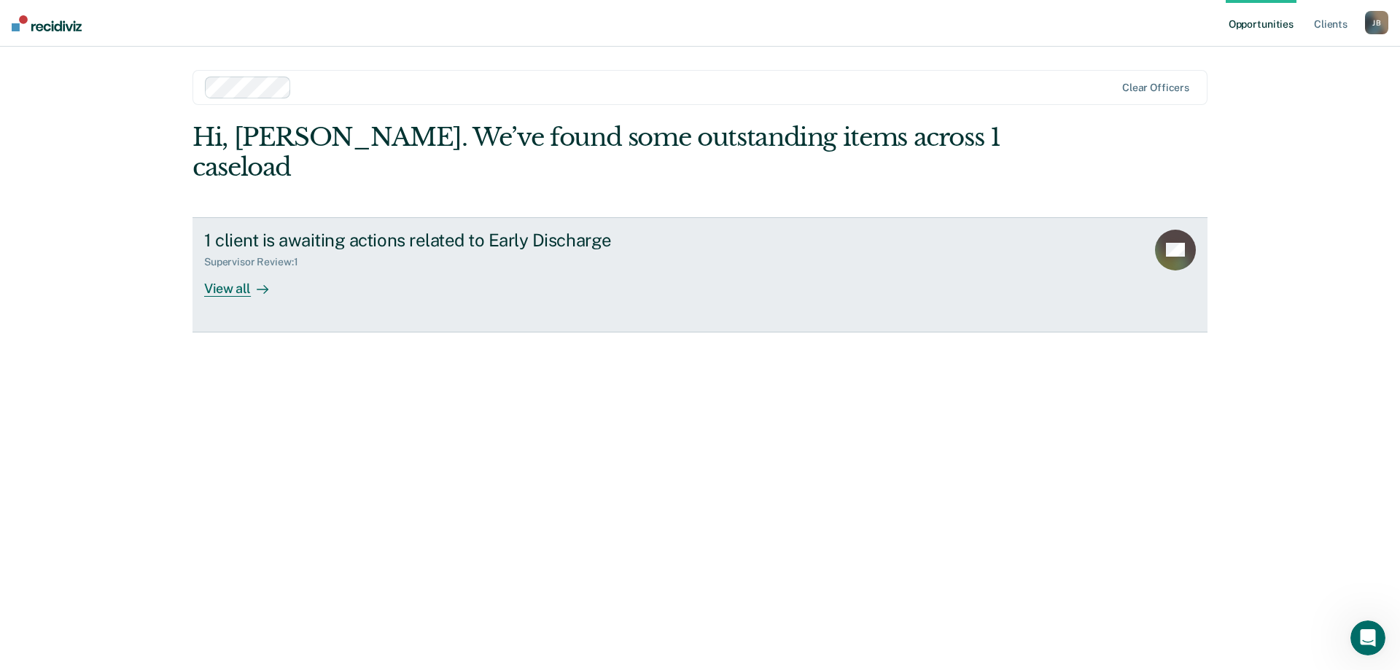
click at [466, 250] on div "Supervisor Review : 1" at bounding box center [460, 259] width 512 height 18
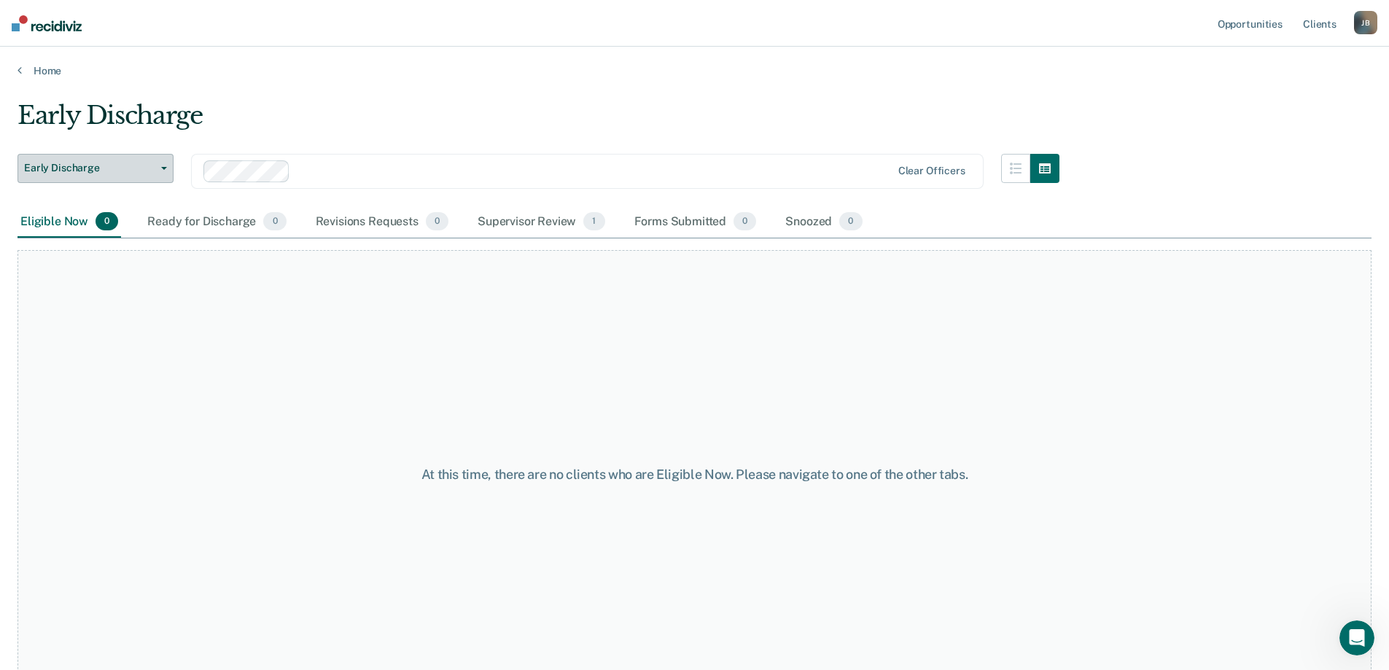
click at [164, 170] on button "Early Discharge" at bounding box center [96, 168] width 156 height 29
click at [218, 220] on div "Ready for Discharge 0" at bounding box center [216, 222] width 144 height 32
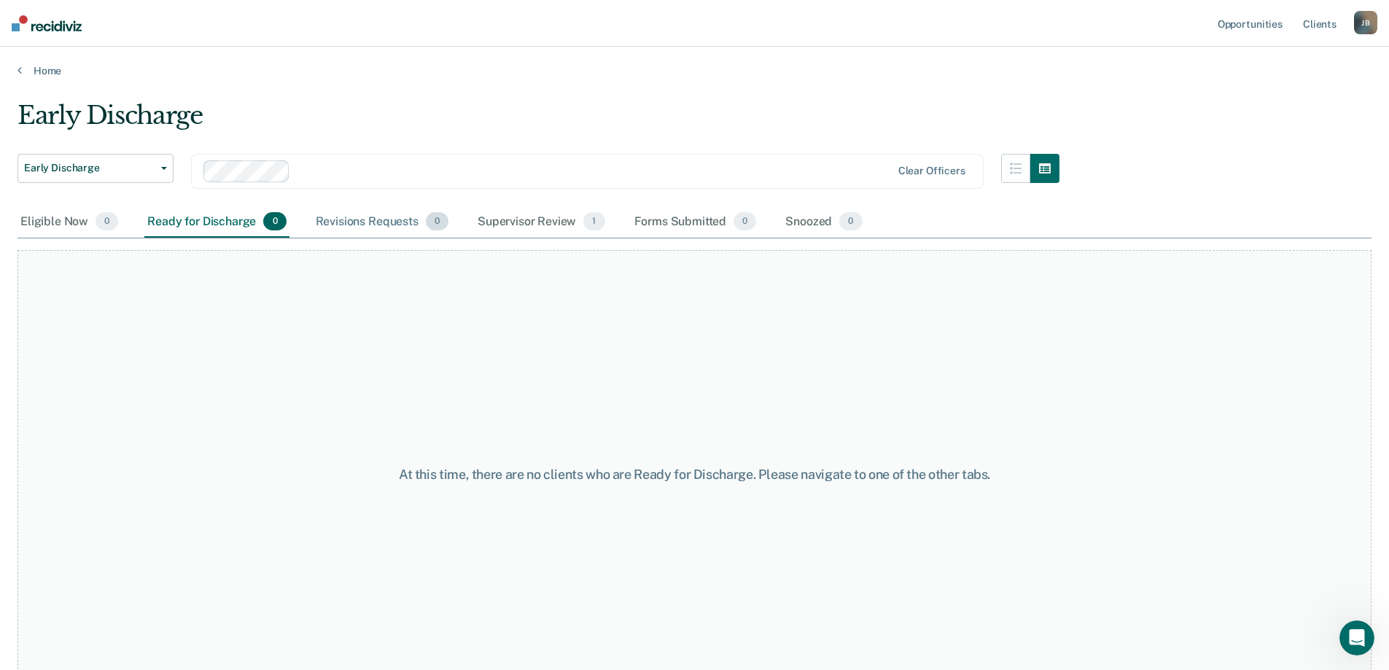
click at [333, 225] on div "Revisions Requests 0" at bounding box center [382, 222] width 139 height 32
click at [523, 222] on div "Supervisor Review 1" at bounding box center [541, 222] width 133 height 32
